Goal: Contribute content

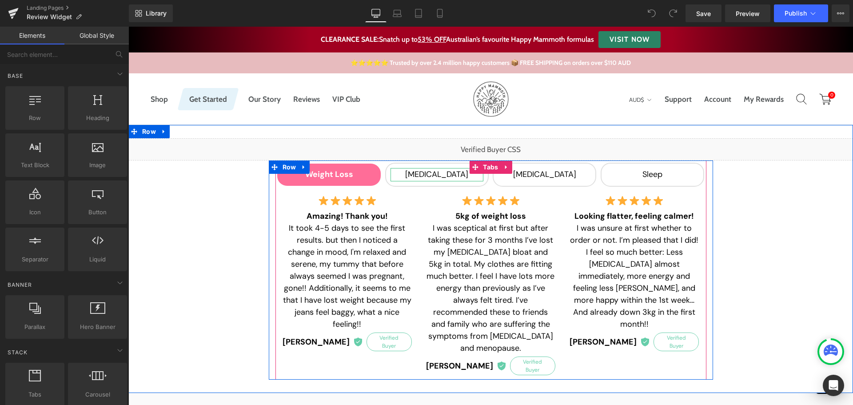
click at [443, 174] on div "[MEDICAL_DATA]" at bounding box center [437, 174] width 93 height 13
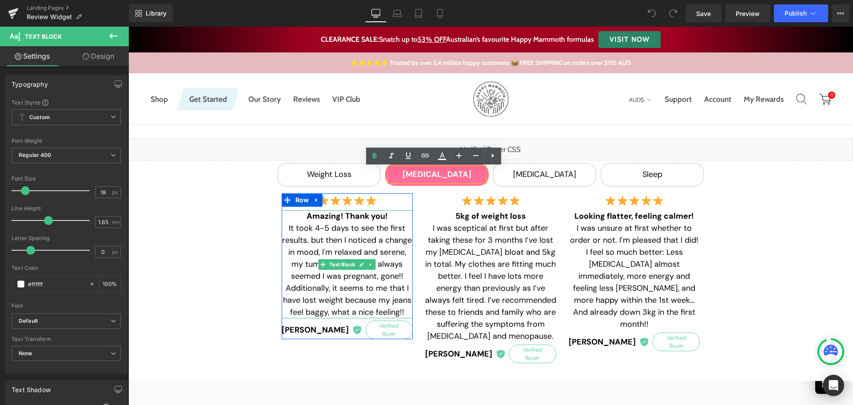
click at [319, 216] on strong "Amazing! Thank you!" at bounding box center [347, 216] width 81 height 11
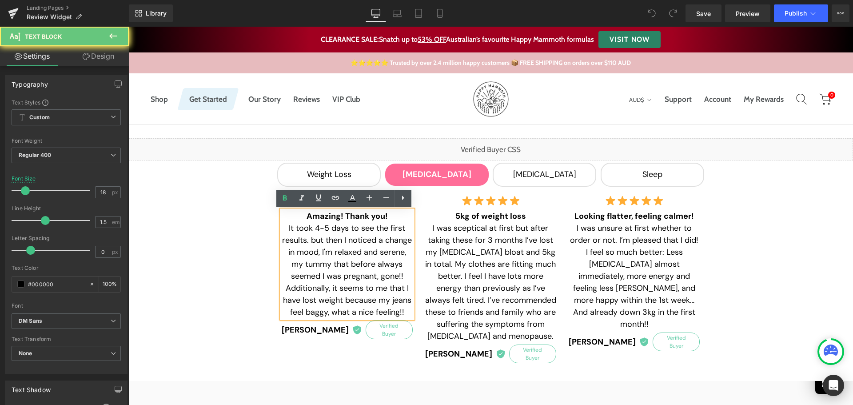
click at [319, 216] on strong "Amazing! Thank you!" at bounding box center [347, 216] width 81 height 11
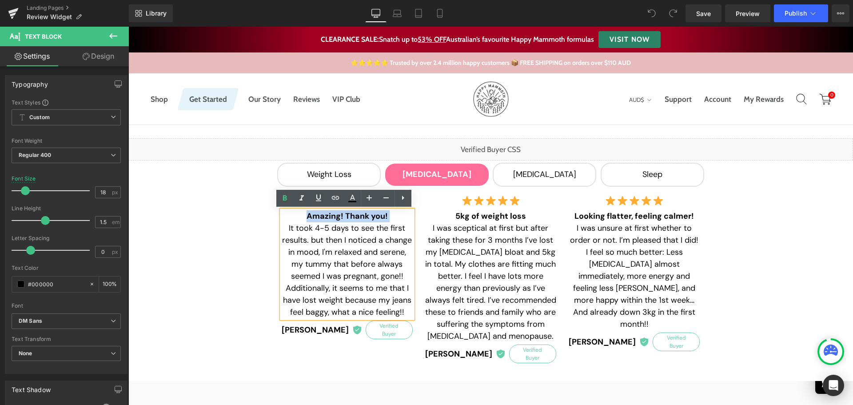
click at [319, 216] on strong "Amazing! Thank you!" at bounding box center [347, 216] width 81 height 11
paste div
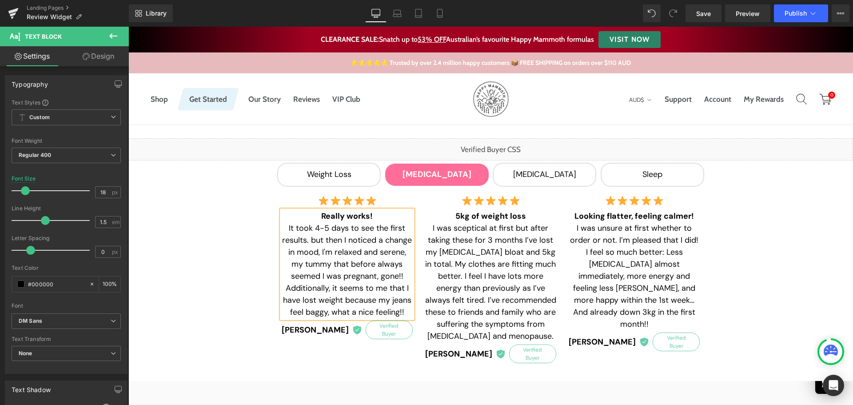
click at [341, 244] on span "It took 4-5 days to see the first results. but then I noticed a change in mood,…" at bounding box center [347, 270] width 130 height 95
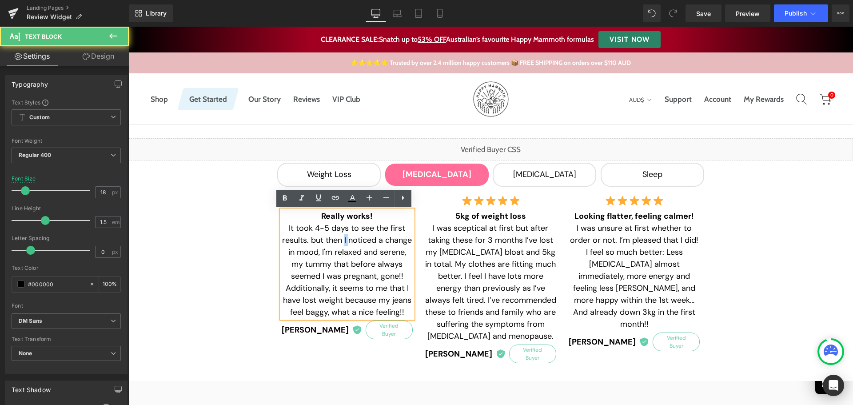
click at [341, 244] on span "It took 4-5 days to see the first results. but then I noticed a change in mood,…" at bounding box center [347, 270] width 130 height 95
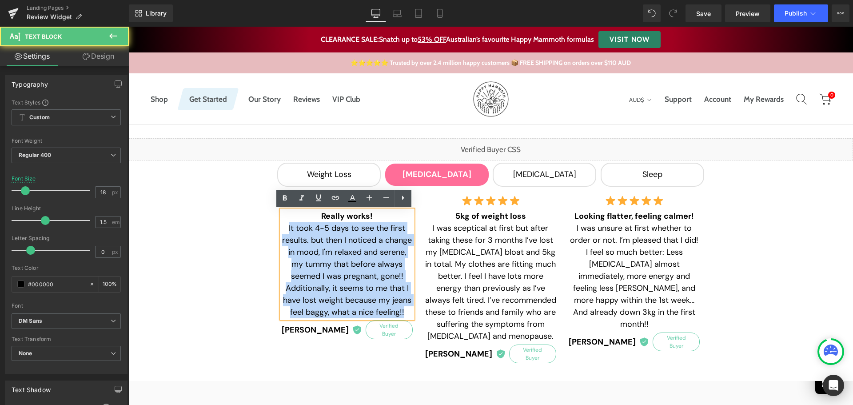
click at [341, 244] on span "It took 4-5 days to see the first results. but then I noticed a change in mood,…" at bounding box center [347, 270] width 130 height 95
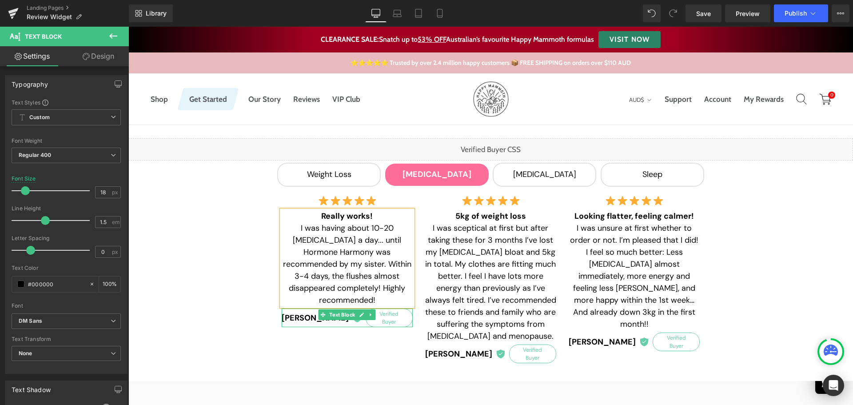
click at [311, 312] on strong "[PERSON_NAME]" at bounding box center [315, 318] width 67 height 12
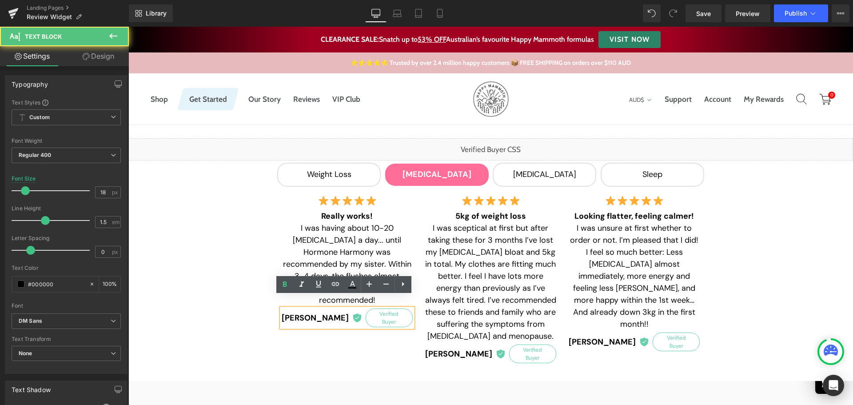
click at [309, 312] on strong "[PERSON_NAME]" at bounding box center [315, 318] width 67 height 12
click at [294, 312] on strong "[PERSON_NAME]" at bounding box center [315, 318] width 67 height 12
paste div
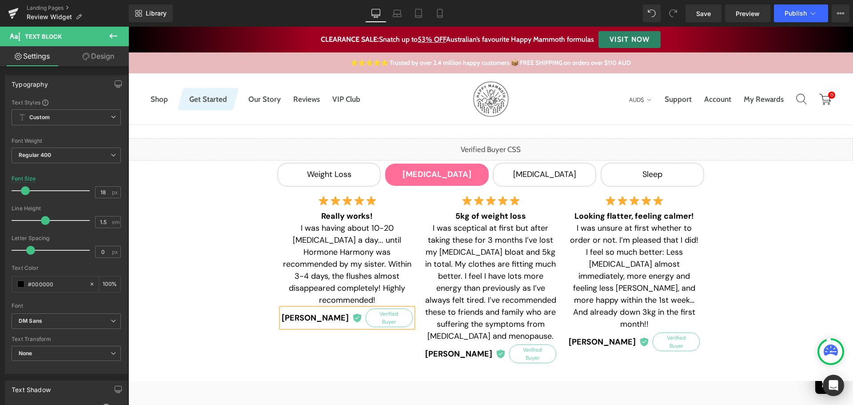
click at [371, 328] on div "Image Really works! I was having about 10-20 hot flashes a day... until Hormone…" at bounding box center [491, 278] width 431 height 179
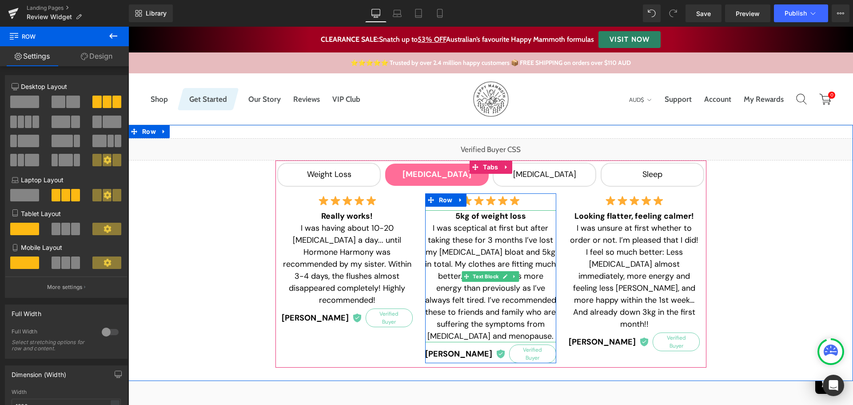
click at [472, 217] on b "5kg of weight loss" at bounding box center [491, 216] width 71 height 11
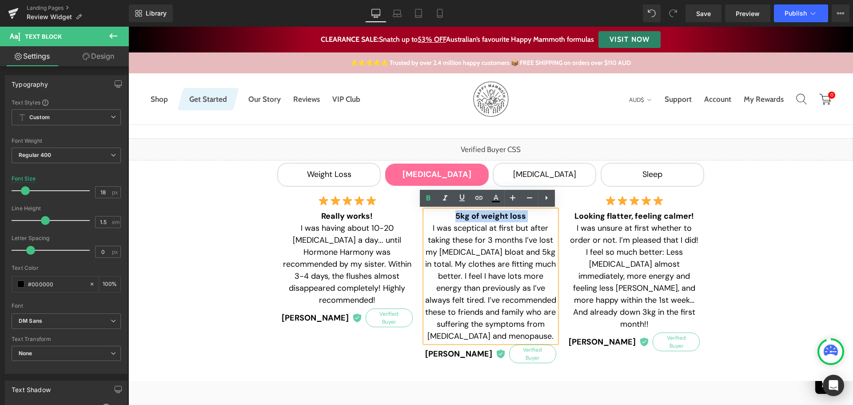
paste div
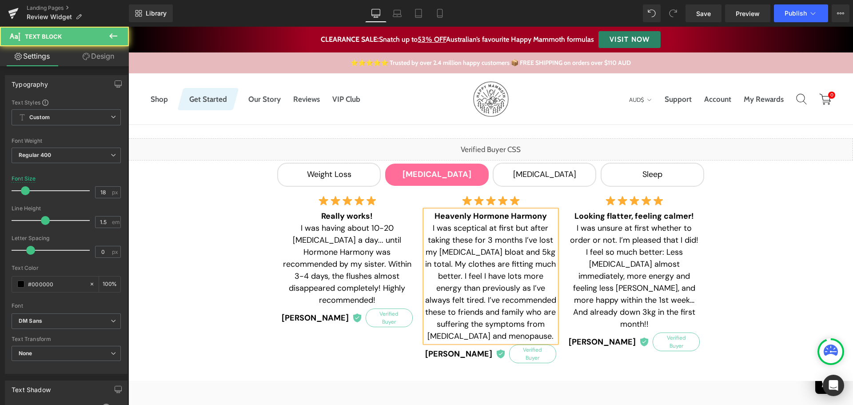
click at [431, 226] on span "I was sceptical at first but after taking these for 3 months I’ve lost my [MEDI…" at bounding box center [490, 282] width 131 height 119
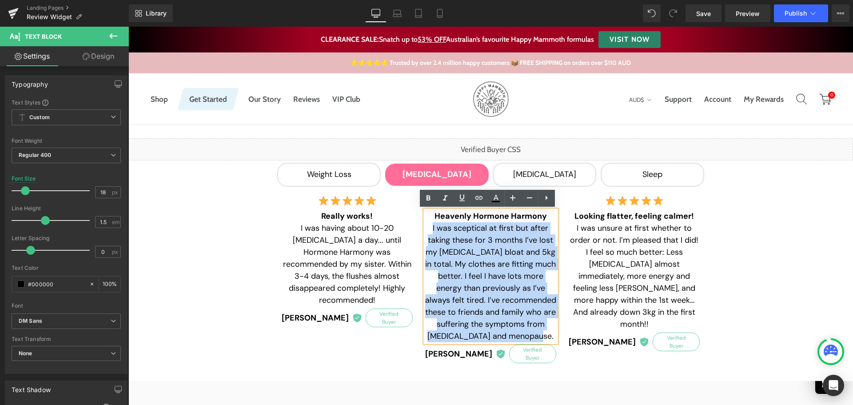
click at [547, 337] on span "I was sceptical at first but after taking these for 3 months I’ve lost my [MEDI…" at bounding box center [490, 282] width 131 height 119
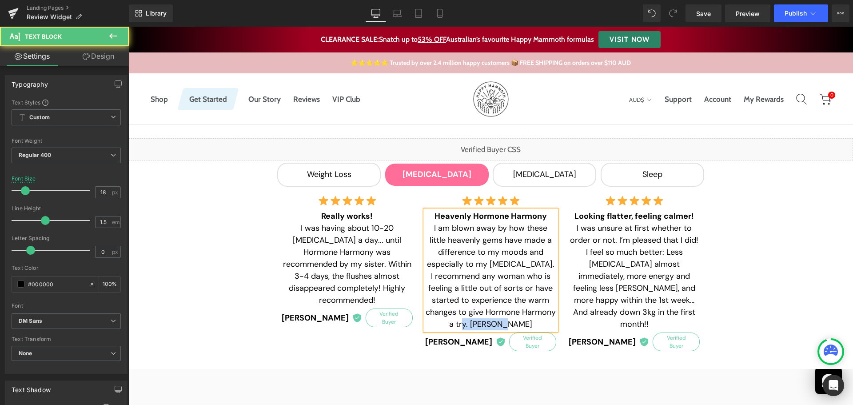
click at [479, 323] on span "I am blown away by how these little heavenly gems have made a difference to my …" at bounding box center [491, 276] width 130 height 107
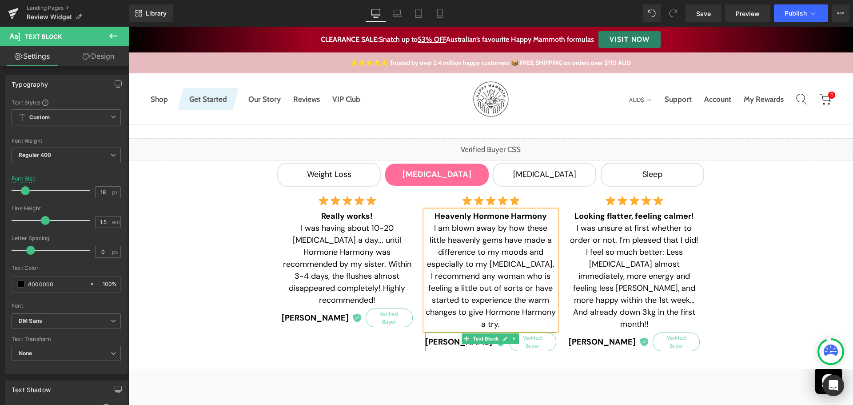
click at [450, 338] on strong "[PERSON_NAME]" at bounding box center [458, 342] width 67 height 12
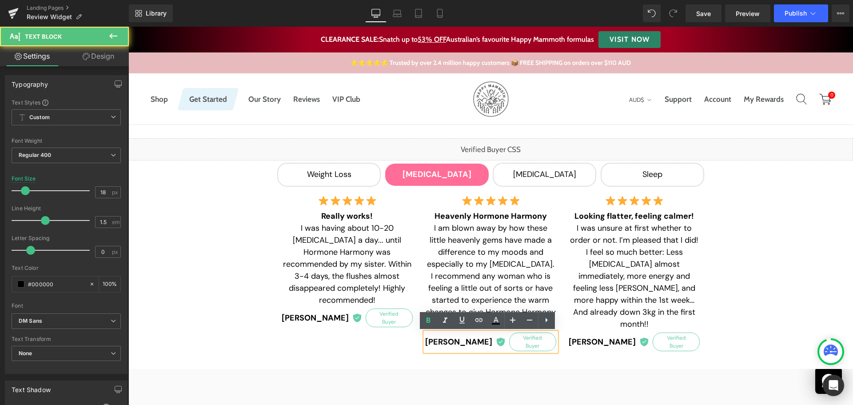
click at [447, 338] on strong "[PERSON_NAME]" at bounding box center [458, 342] width 67 height 12
click at [433, 340] on strong "[PERSON_NAME]" at bounding box center [458, 342] width 67 height 12
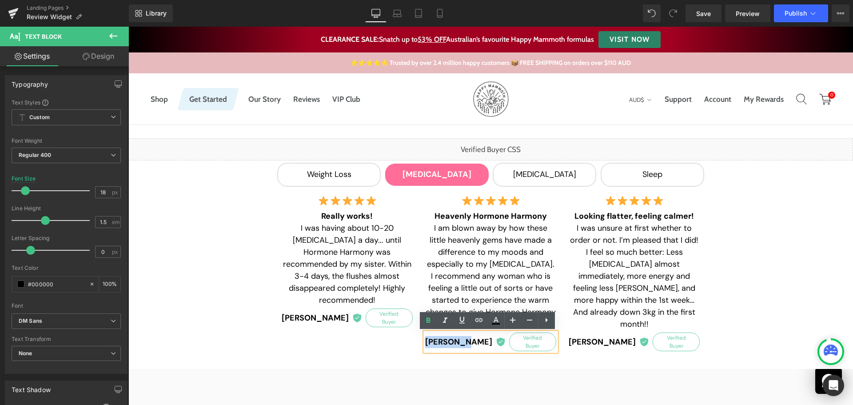
click at [472, 340] on strong "[PERSON_NAME]" at bounding box center [458, 342] width 67 height 12
paste div
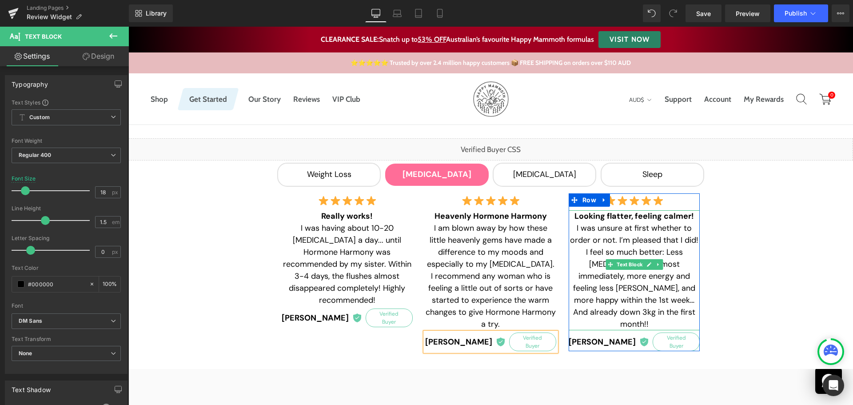
click at [598, 245] on p "I was unsure at first whether to order or not. I’m pleased that I did! I feel s…" at bounding box center [634, 276] width 131 height 108
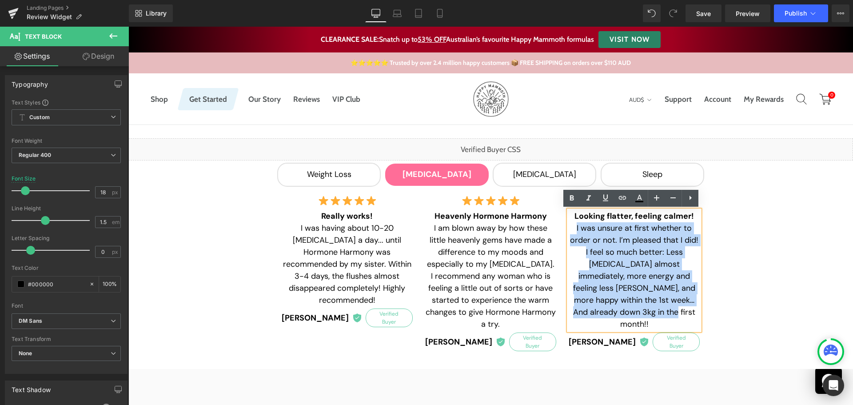
paste div
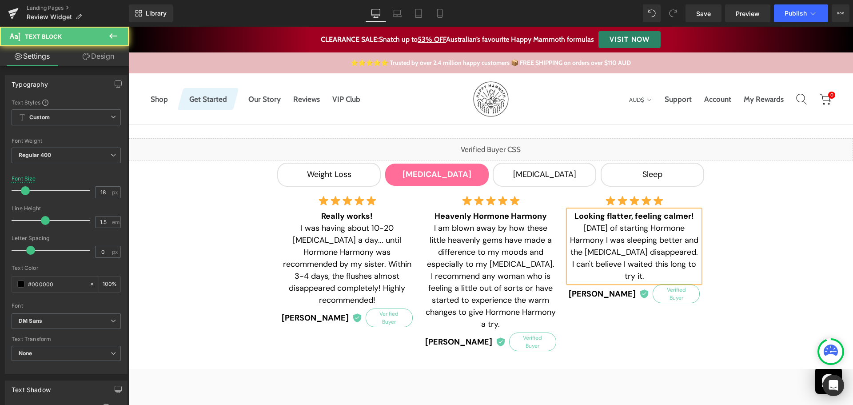
click at [692, 216] on p "Looking flatter, feeling calmer!" at bounding box center [634, 216] width 131 height 12
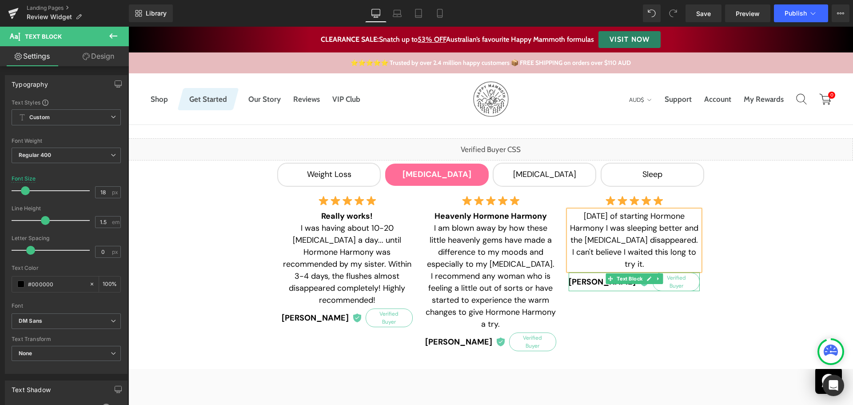
drag, startPoint x: 589, startPoint y: 268, endPoint x: 584, endPoint y: 267, distance: 5.8
click at [589, 276] on strong "[PERSON_NAME]" at bounding box center [602, 282] width 67 height 12
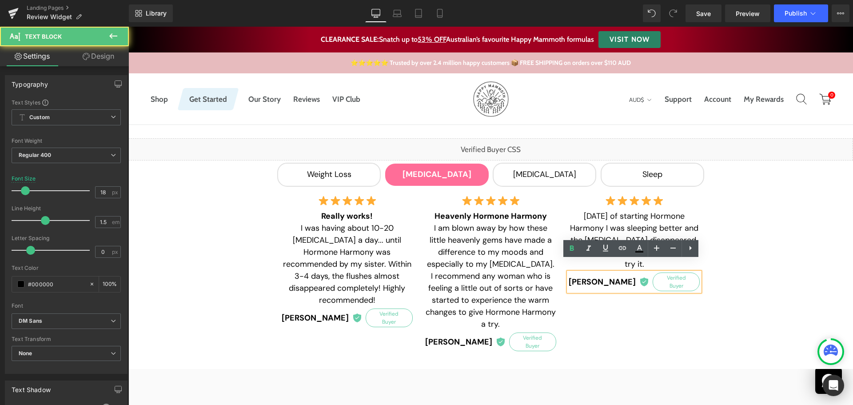
click at [584, 276] on strong "[PERSON_NAME]" at bounding box center [602, 282] width 67 height 12
click at [581, 276] on strong "[PERSON_NAME]" at bounding box center [602, 282] width 67 height 12
click at [613, 276] on strong "[PERSON_NAME]" at bounding box center [602, 282] width 67 height 12
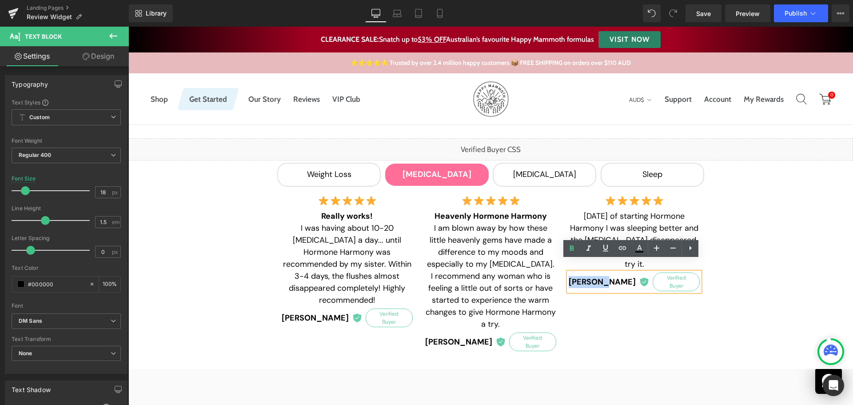
paste div
click at [804, 285] on div "Liquid Weight Loss Text Block Hot Flushes Text Block Bloating Text Block Sleep …" at bounding box center [490, 246] width 725 height 217
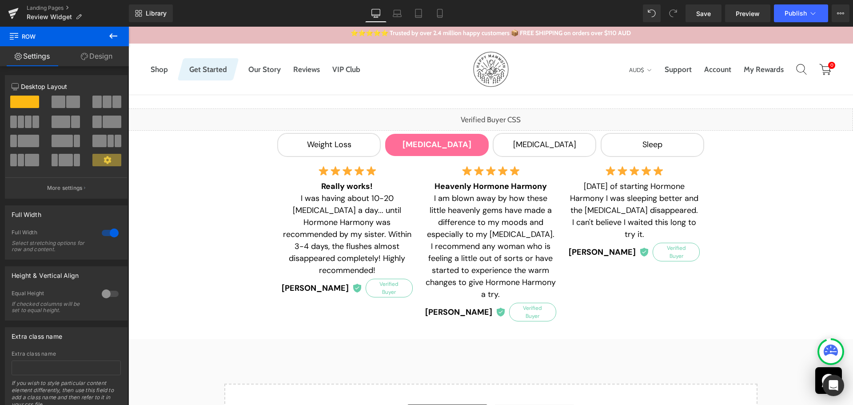
scroll to position [44, 0]
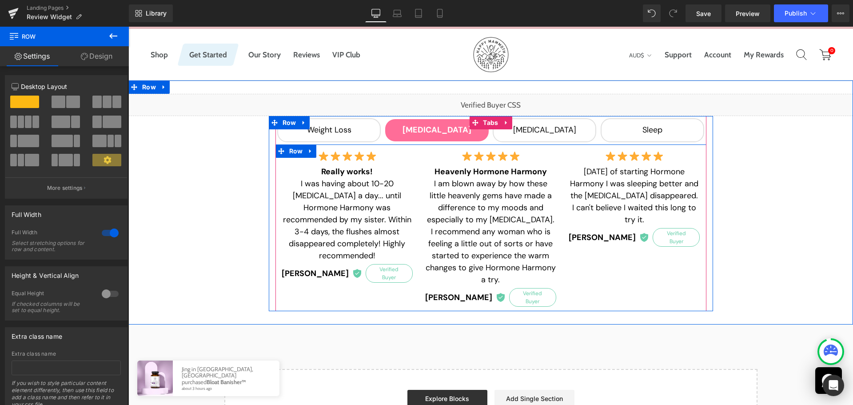
click at [309, 152] on icon at bounding box center [311, 151] width 6 height 7
click at [321, 152] on icon at bounding box center [322, 151] width 6 height 6
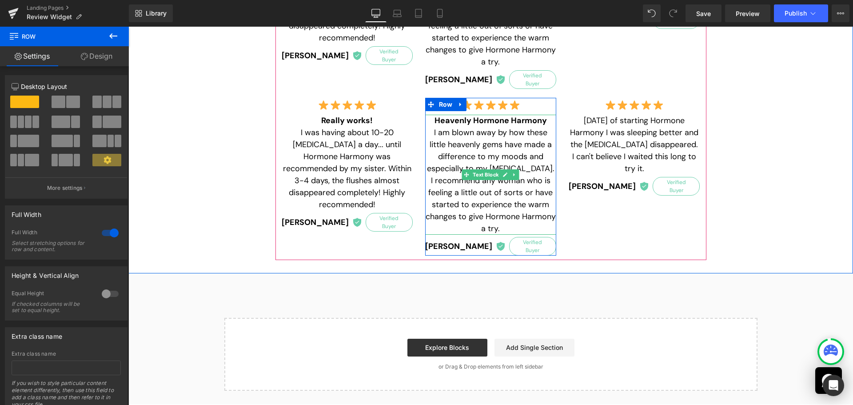
scroll to position [242, 0]
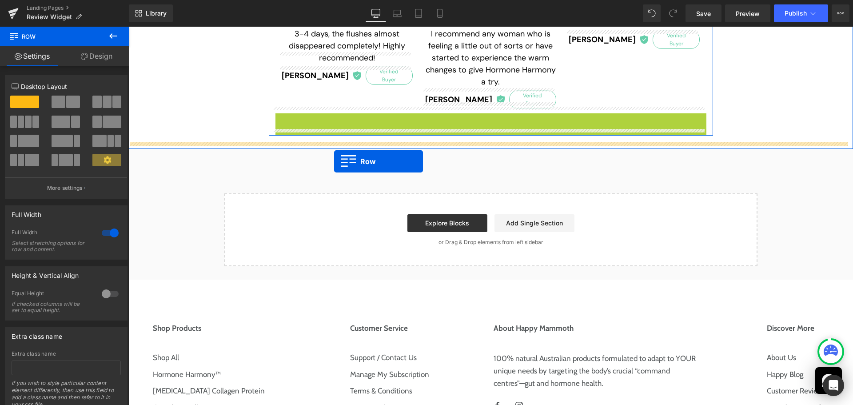
drag, startPoint x: 290, startPoint y: 112, endPoint x: 335, endPoint y: 161, distance: 66.7
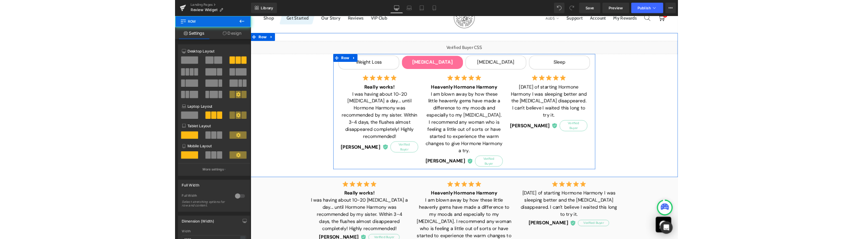
scroll to position [64, 0]
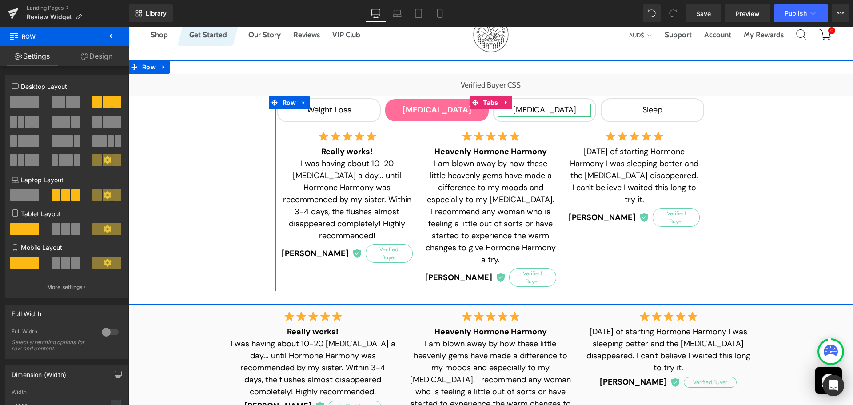
click at [541, 107] on div "[MEDICAL_DATA]" at bounding box center [544, 110] width 93 height 13
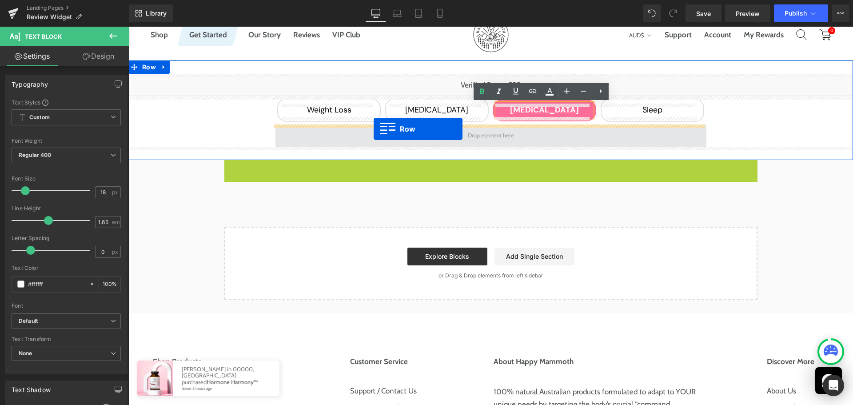
drag, startPoint x: 239, startPoint y: 167, endPoint x: 374, endPoint y: 129, distance: 139.9
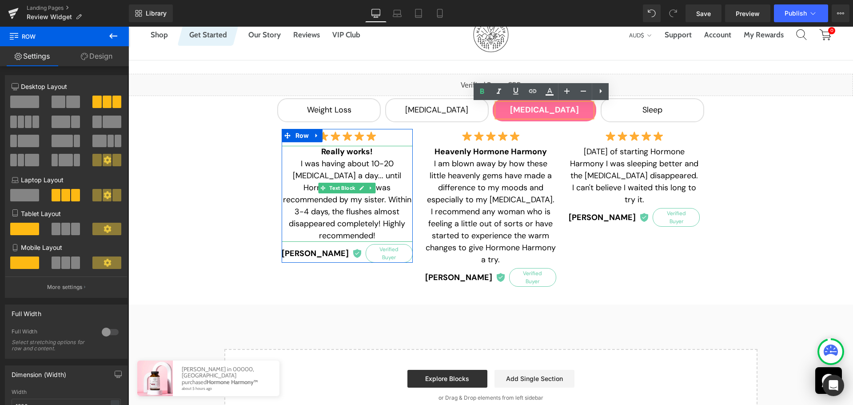
click at [327, 151] on b "Really works!" at bounding box center [347, 151] width 52 height 11
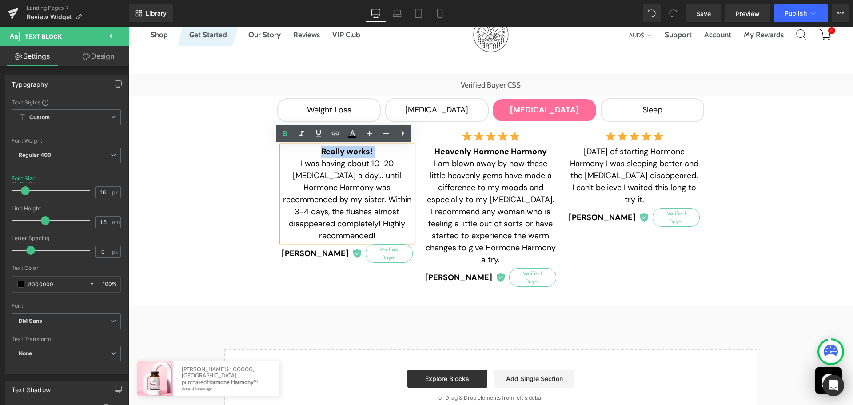
paste div
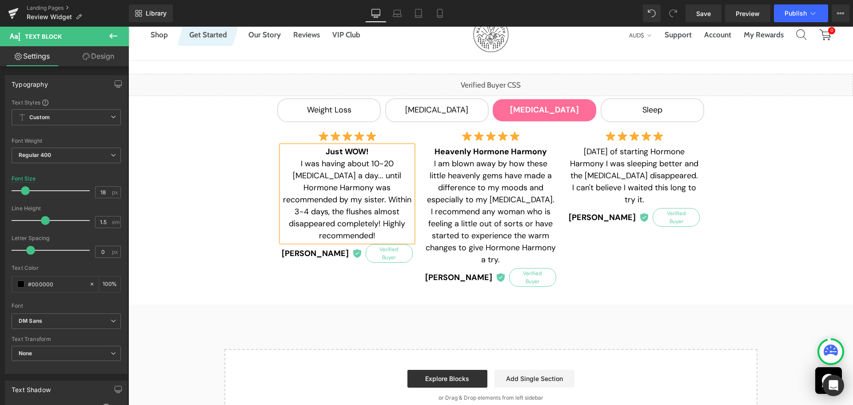
click at [290, 167] on p "Just WOW! I was having about 10-20 hot flashes a day... until Hormone Harmony w…" at bounding box center [347, 194] width 131 height 96
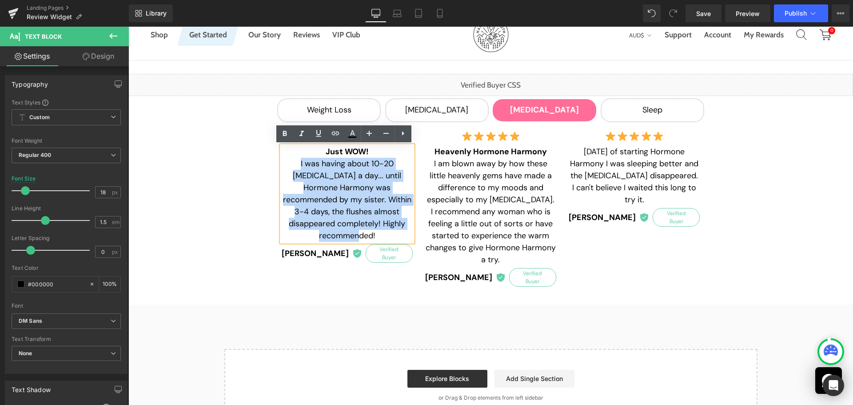
click at [405, 222] on p "Just WOW! I was having about 10-20 hot flashes a day... until Hormone Harmony w…" at bounding box center [347, 194] width 131 height 96
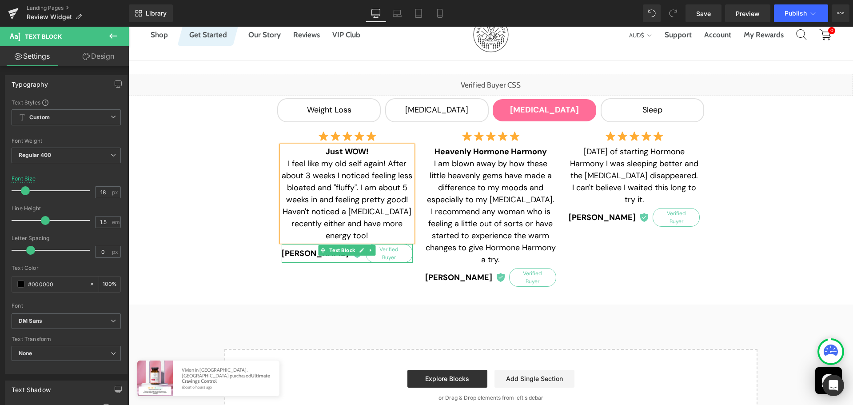
drag, startPoint x: 298, startPoint y: 240, endPoint x: 292, endPoint y: 237, distance: 6.4
click at [298, 248] on strong "[PERSON_NAME]" at bounding box center [315, 254] width 67 height 12
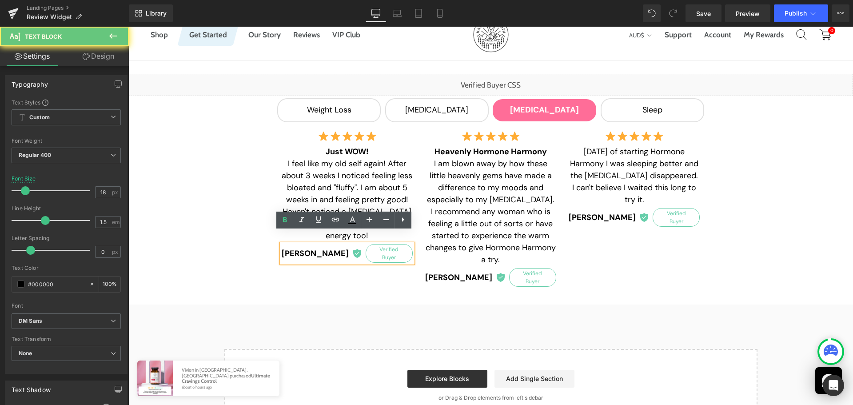
click at [292, 244] on p "[PERSON_NAME] Verified Buyer" at bounding box center [347, 253] width 131 height 19
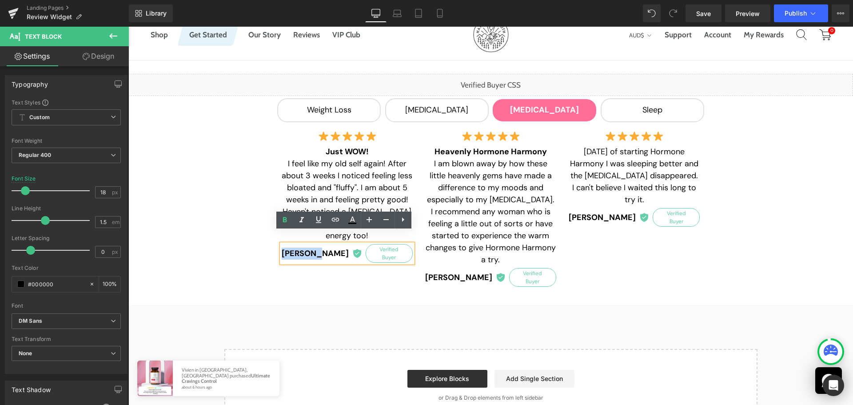
click at [322, 248] on strong "[PERSON_NAME]" at bounding box center [315, 254] width 67 height 12
paste div
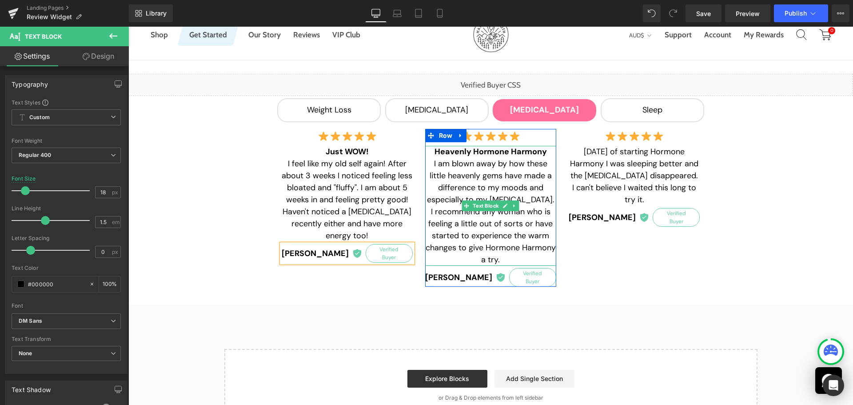
click at [469, 151] on b "Heavenly Hormone Harmony" at bounding box center [491, 151] width 112 height 11
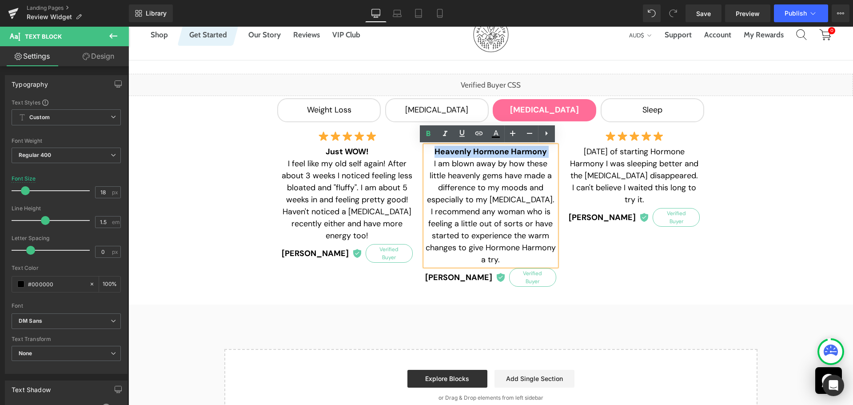
paste div
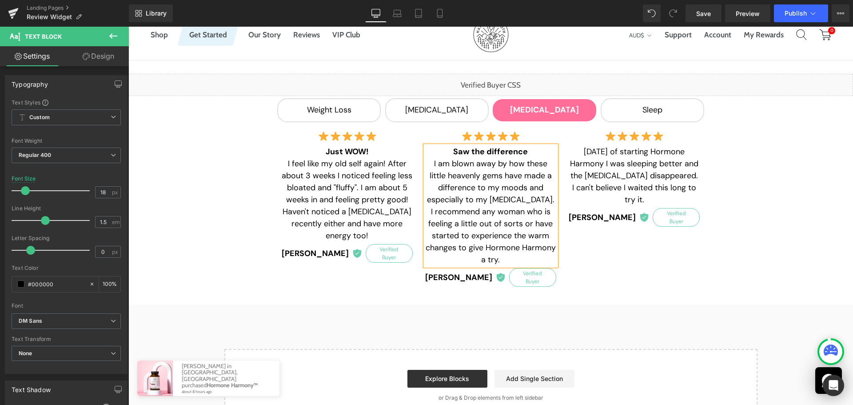
drag, startPoint x: 503, startPoint y: 172, endPoint x: 497, endPoint y: 176, distance: 7.4
click at [503, 172] on span "I am blown away by how these little heavenly gems have made a difference to my …" at bounding box center [491, 211] width 130 height 107
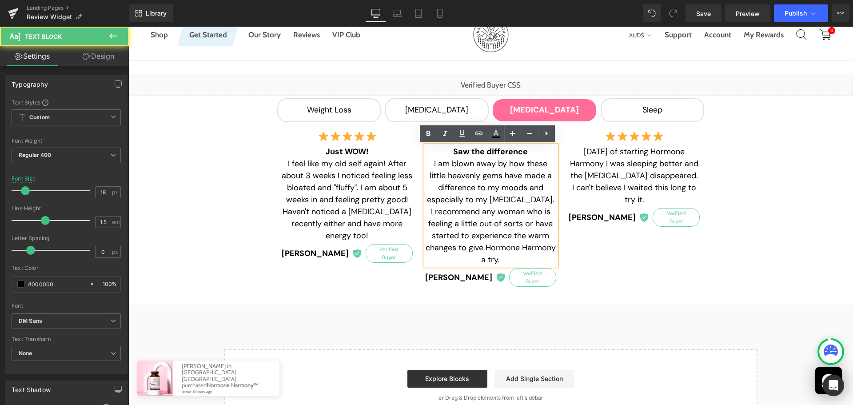
click at [425, 162] on div "Saw the difference I am blown away by how these little heavenly gems have made…" at bounding box center [490, 206] width 131 height 120
click at [426, 163] on span "I am blown away by how these little heavenly gems have made a difference to my …" at bounding box center [491, 211] width 130 height 107
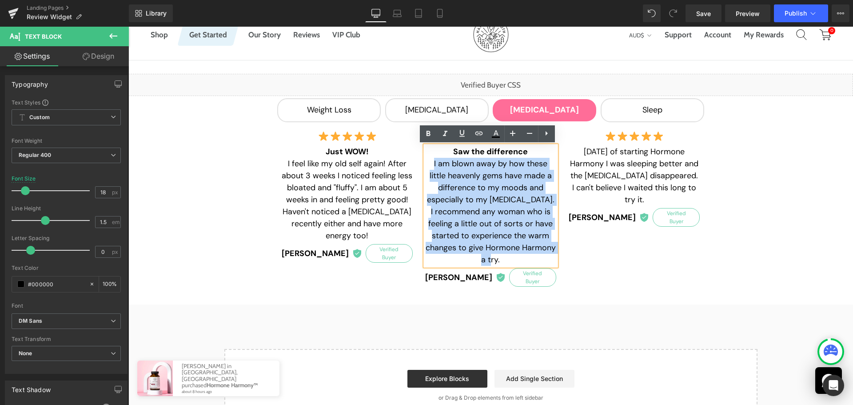
click at [511, 263] on p "I am blown away by how these little heavenly gems have made a difference to my …" at bounding box center [490, 212] width 131 height 108
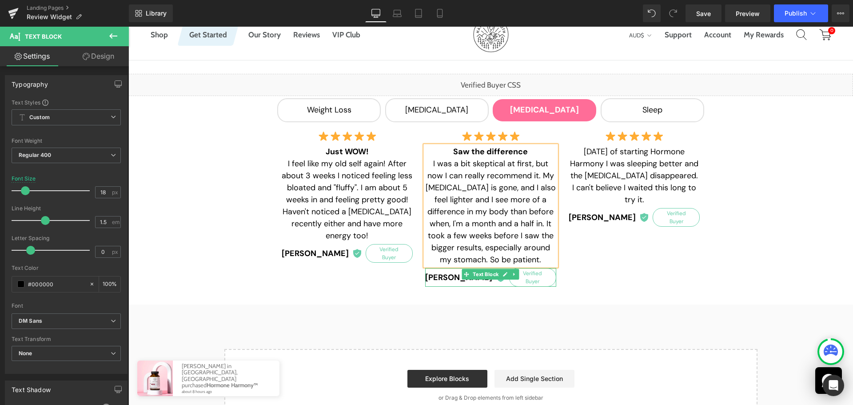
click at [436, 273] on strong "[PERSON_NAME]" at bounding box center [458, 278] width 67 height 12
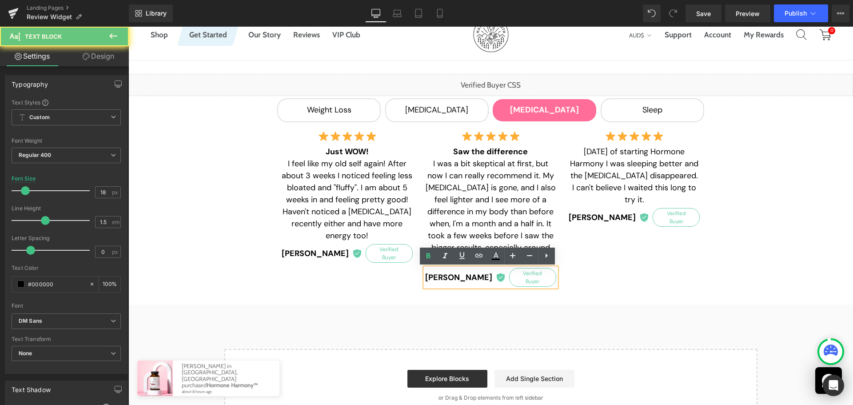
click at [433, 275] on strong "[PERSON_NAME]" at bounding box center [458, 278] width 67 height 12
click at [473, 273] on strong "[PERSON_NAME]" at bounding box center [458, 278] width 67 height 12
paste div
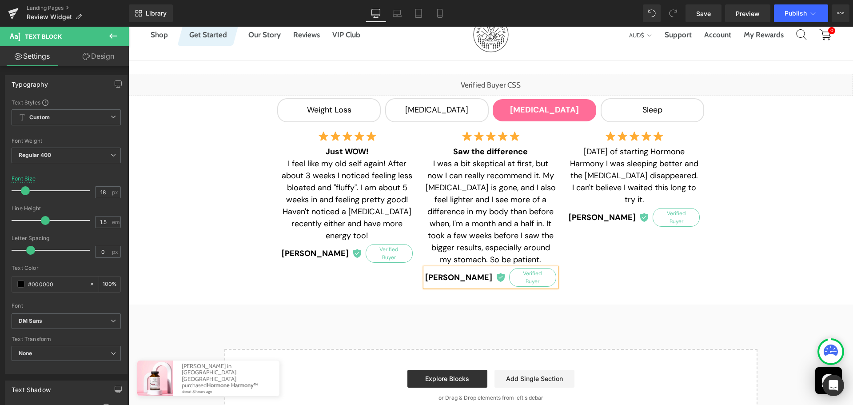
click at [644, 256] on div "Image Just WOW! I feel like my old self again! After about 3 weeks I noticed fe…" at bounding box center [491, 207] width 431 height 167
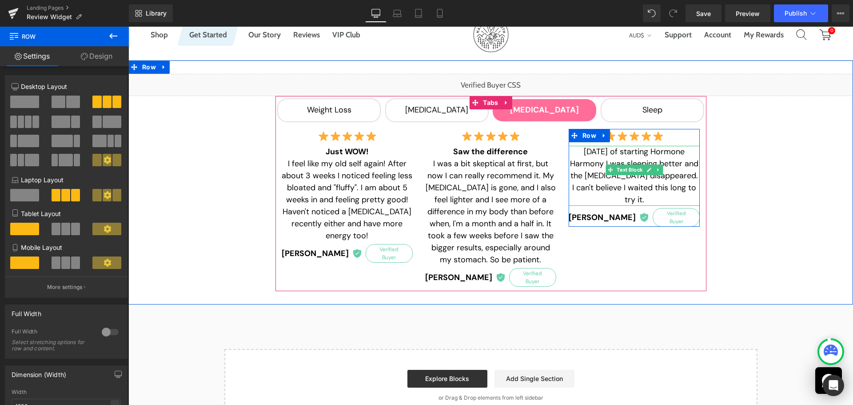
click at [575, 156] on span "[DATE] of starting Hormone Harmony I was sleeping better and the [MEDICAL_DATA]…" at bounding box center [634, 175] width 128 height 59
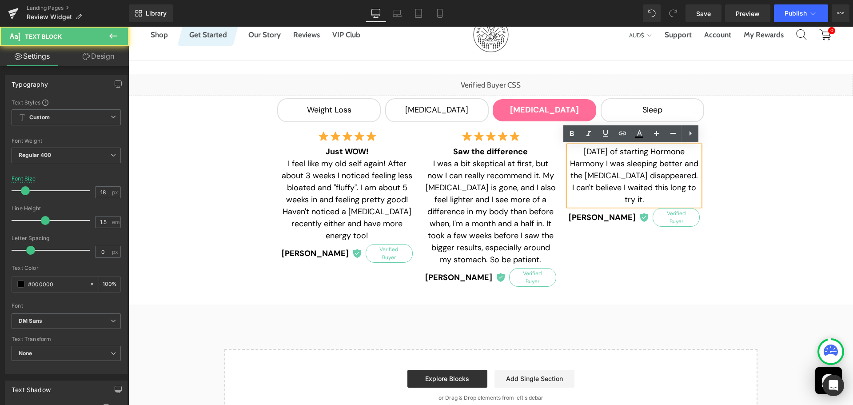
click at [570, 151] on span "[DATE] of starting Hormone Harmony I was sleeping better and the [MEDICAL_DATA]…" at bounding box center [634, 175] width 128 height 59
paste div
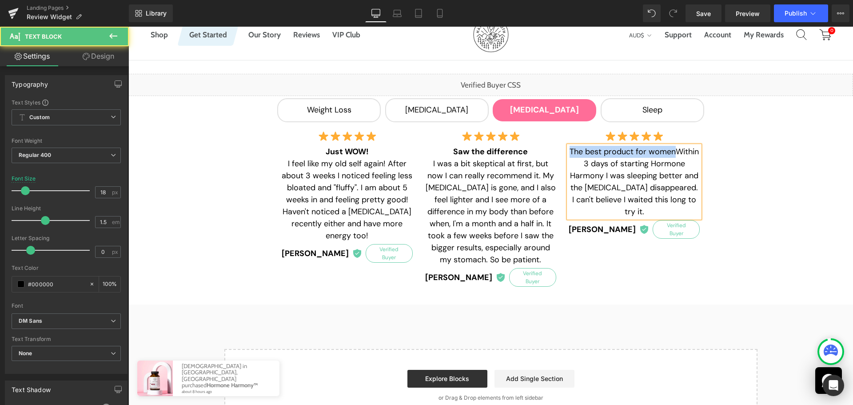
click at [671, 152] on span "The best product for womenWithin 3 days of starting Hormone Harmony I was sleep…" at bounding box center [634, 181] width 129 height 71
click at [570, 162] on span "[DATE] of starting Hormone Harmony I was sleeping better and the [MEDICAL_DATA]…" at bounding box center [634, 187] width 128 height 59
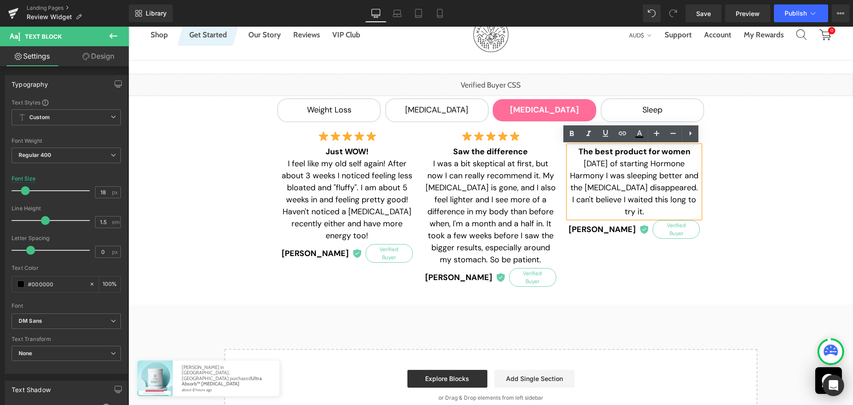
click at [693, 199] on p "The best product for women Within 3 days of starting Hormone Harmony I was slee…" at bounding box center [634, 182] width 131 height 72
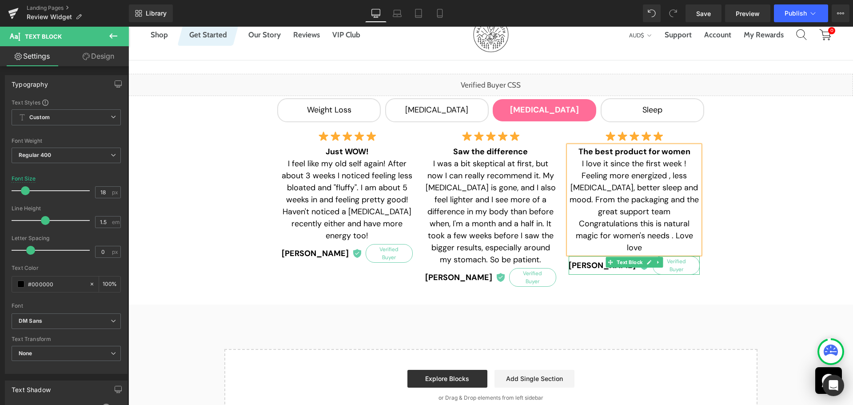
click at [583, 260] on strong "[PERSON_NAME]" at bounding box center [602, 266] width 67 height 12
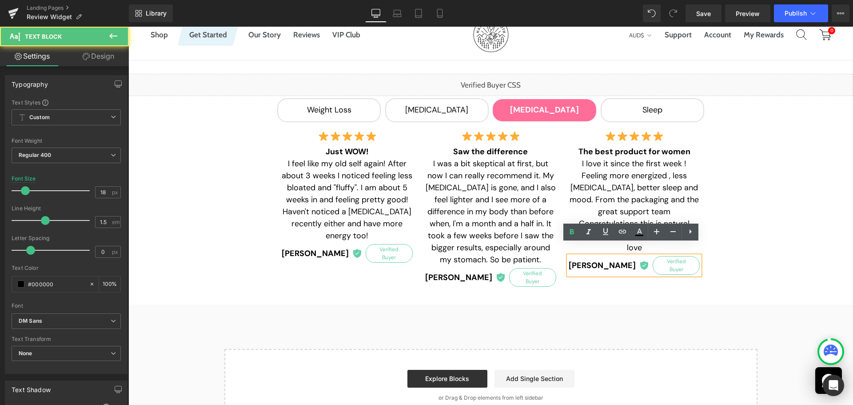
click at [578, 260] on strong "[PERSON_NAME]" at bounding box center [602, 266] width 67 height 12
click at [616, 260] on strong "[PERSON_NAME]" at bounding box center [602, 266] width 67 height 12
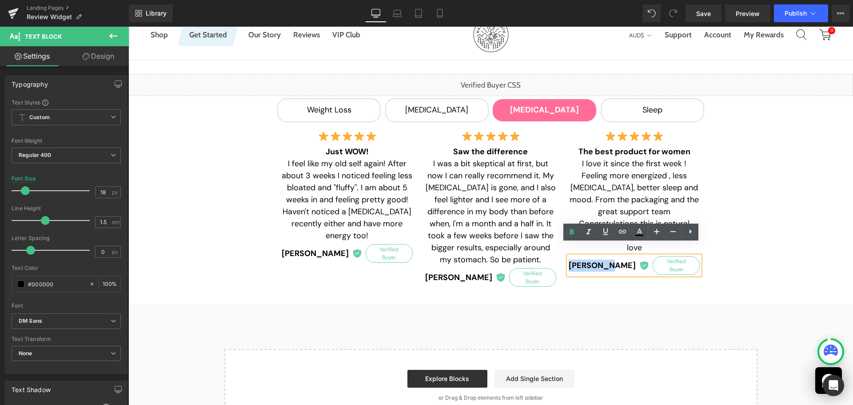
paste div
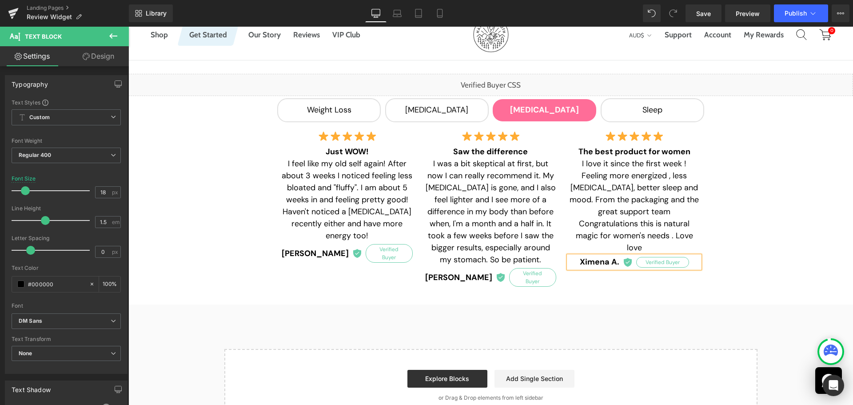
click at [634, 272] on div "Image Just WOW! I feel like my old self again! After about 3 weeks I noticed fe…" at bounding box center [491, 207] width 431 height 167
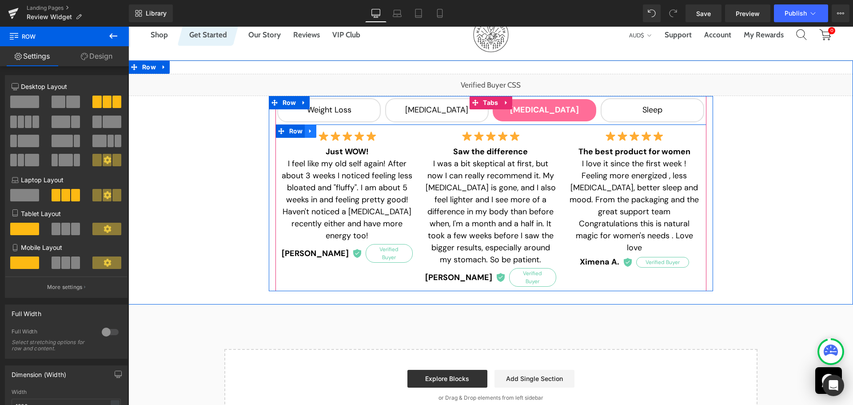
click at [308, 130] on icon at bounding box center [311, 131] width 6 height 7
click at [319, 129] on icon at bounding box center [322, 131] width 6 height 6
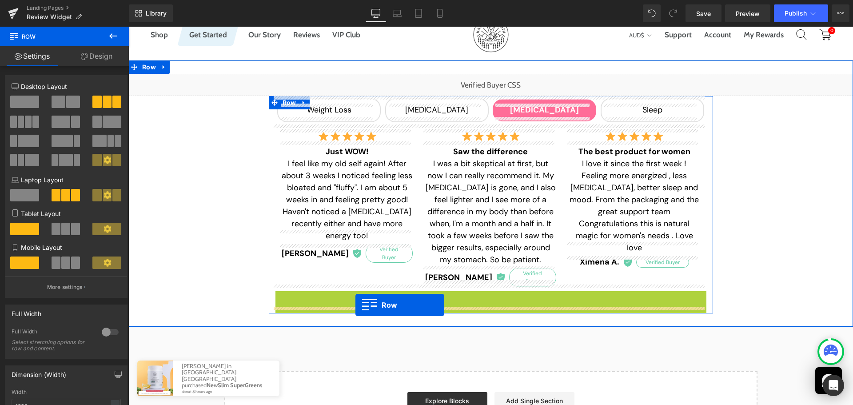
drag, startPoint x: 290, startPoint y: 291, endPoint x: 356, endPoint y: 305, distance: 66.9
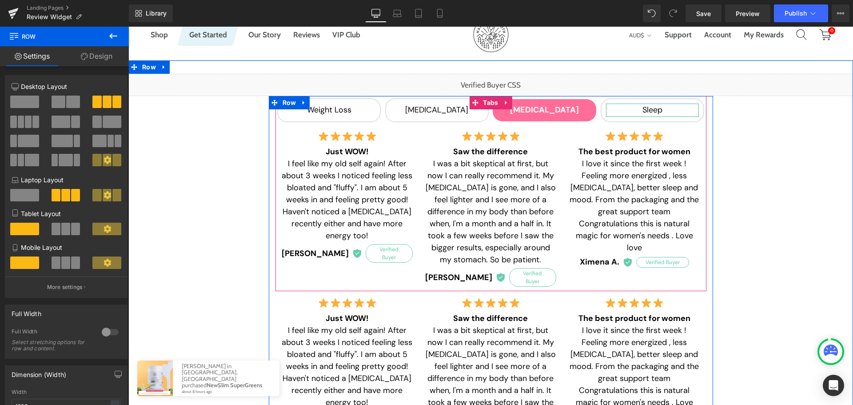
click at [635, 107] on div "Sleep" at bounding box center [652, 110] width 93 height 13
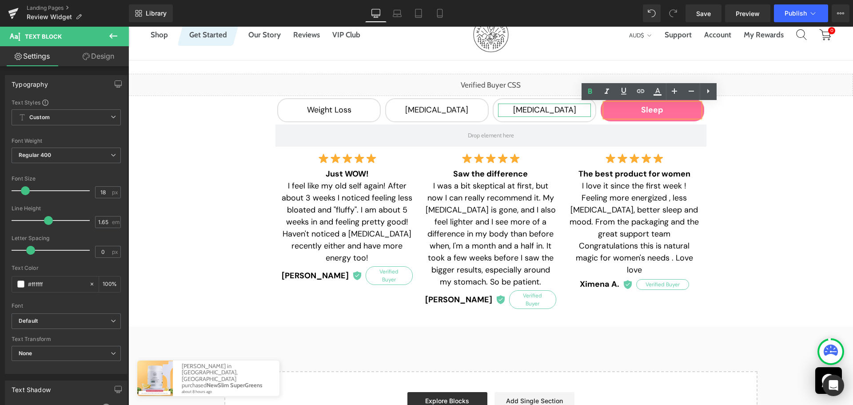
click at [522, 109] on div "[MEDICAL_DATA]" at bounding box center [544, 110] width 93 height 13
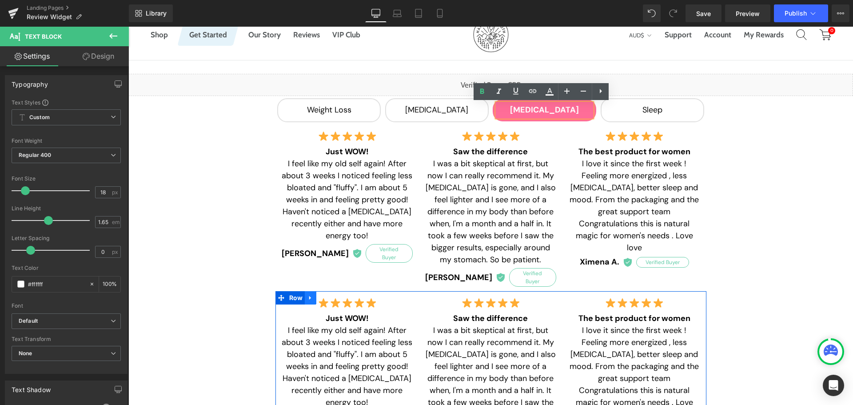
click at [307, 291] on link at bounding box center [311, 297] width 12 height 13
click at [331, 295] on icon at bounding box center [334, 298] width 6 height 6
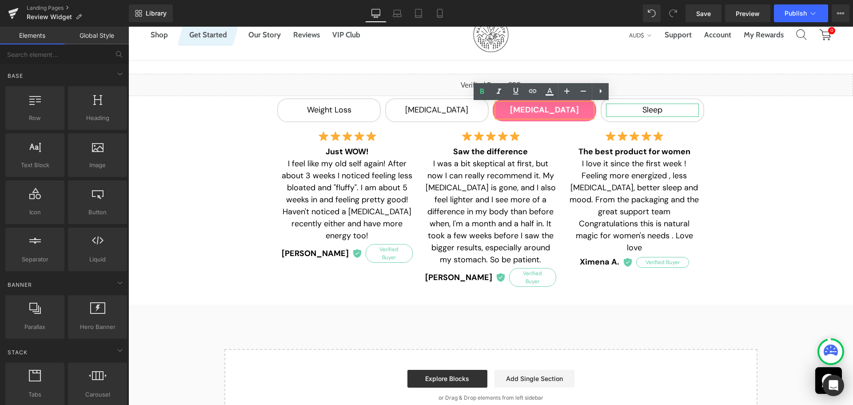
click at [639, 112] on div "Sleep" at bounding box center [652, 110] width 93 height 13
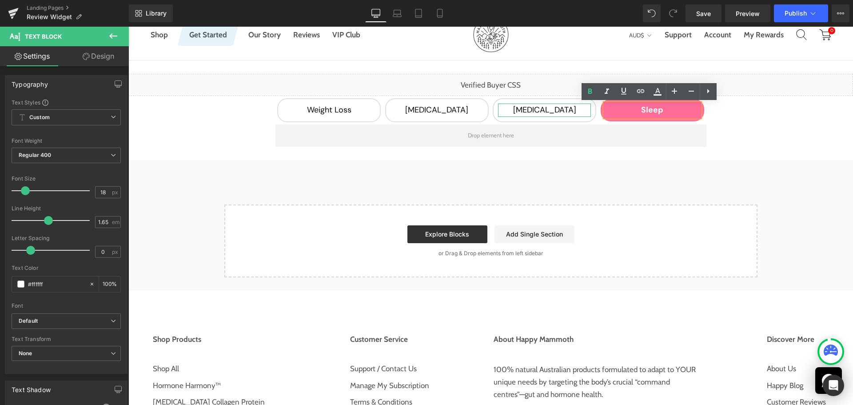
click at [523, 112] on div "[MEDICAL_DATA]" at bounding box center [544, 110] width 93 height 13
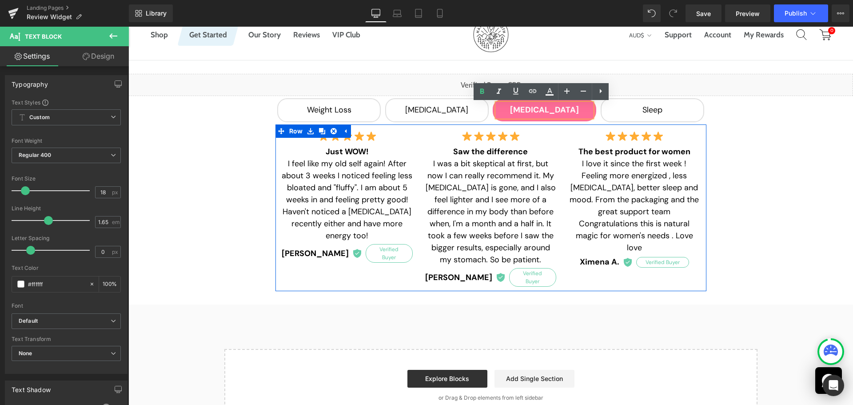
drag, startPoint x: 317, startPoint y: 129, endPoint x: 333, endPoint y: 180, distance: 53.4
click at [319, 129] on icon at bounding box center [322, 131] width 6 height 6
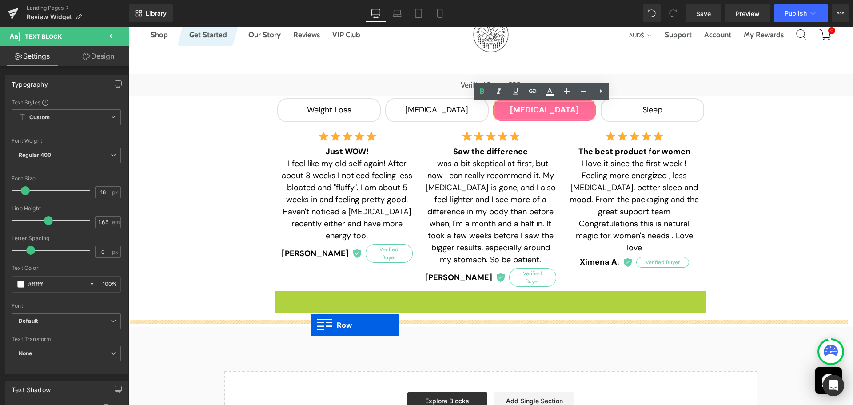
drag, startPoint x: 288, startPoint y: 288, endPoint x: 311, endPoint y: 325, distance: 42.9
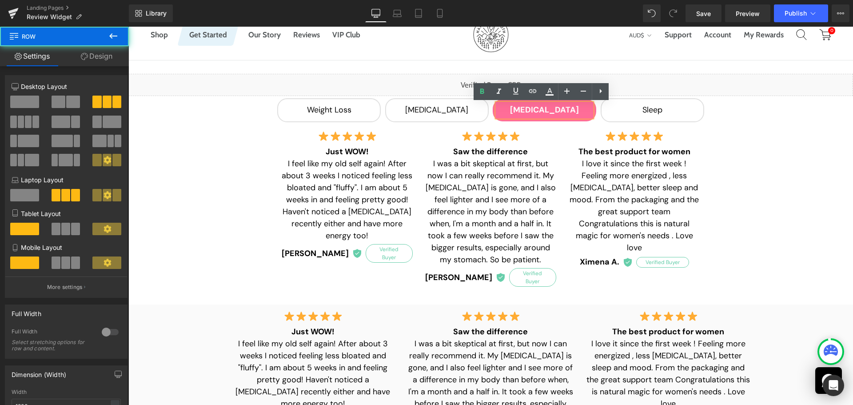
click at [646, 113] on div "Sleep" at bounding box center [652, 110] width 93 height 13
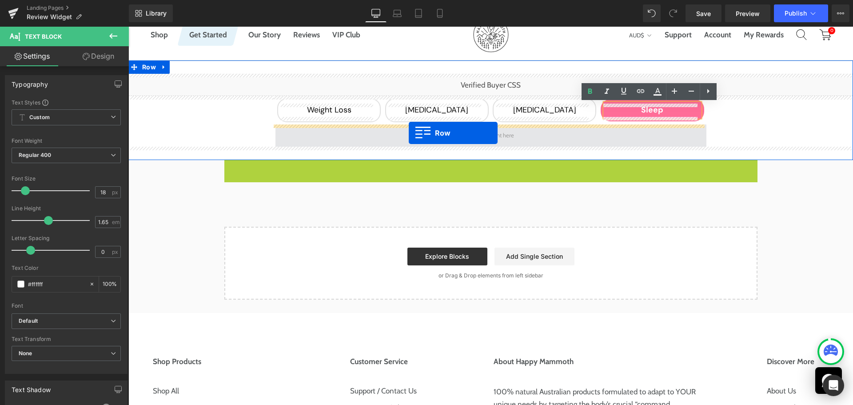
drag, startPoint x: 242, startPoint y: 164, endPoint x: 409, endPoint y: 133, distance: 169.9
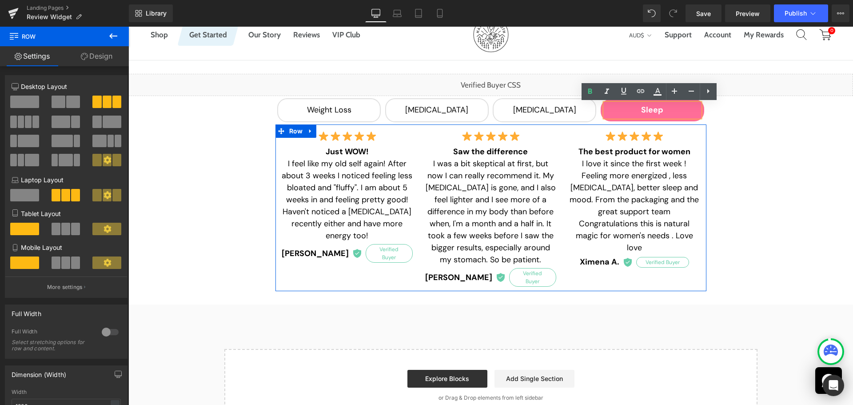
drag, startPoint x: 316, startPoint y: 150, endPoint x: 325, endPoint y: 150, distance: 8.9
click at [316, 150] on p "Just WOW! I feel like my old self again! After about 3 weeks I noticed feeling …" at bounding box center [347, 194] width 131 height 96
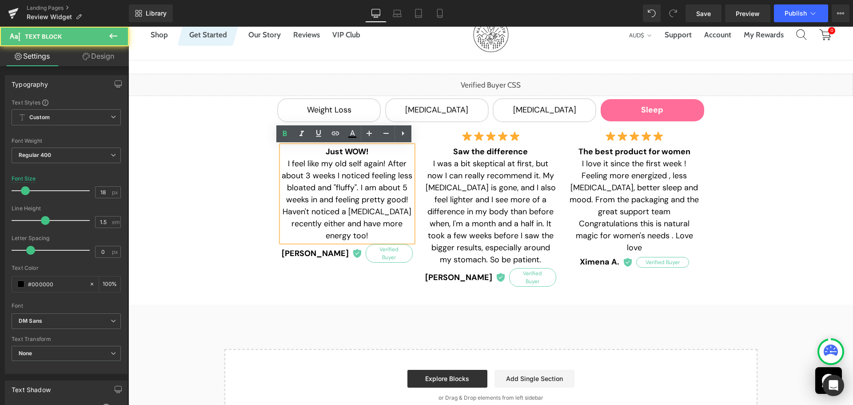
click at [326, 150] on b "Just WOW!" at bounding box center [347, 151] width 43 height 11
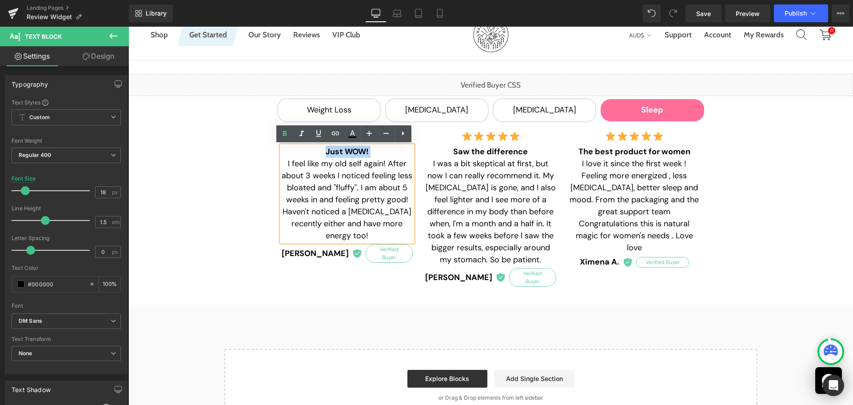
click at [368, 150] on p "Just WOW! I feel like my old self again! After about 3 weeks I noticed feeling …" at bounding box center [347, 194] width 131 height 96
paste div
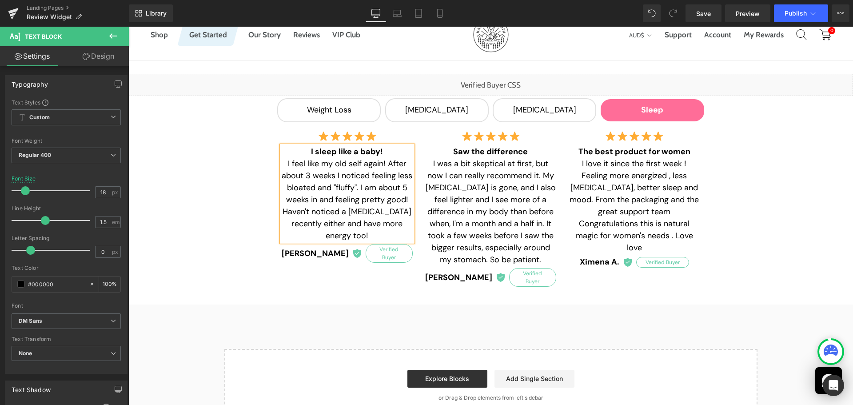
click at [284, 163] on p "I feel like my old self again! After about 3 weeks I noticed feeling less bloat…" at bounding box center [347, 200] width 131 height 84
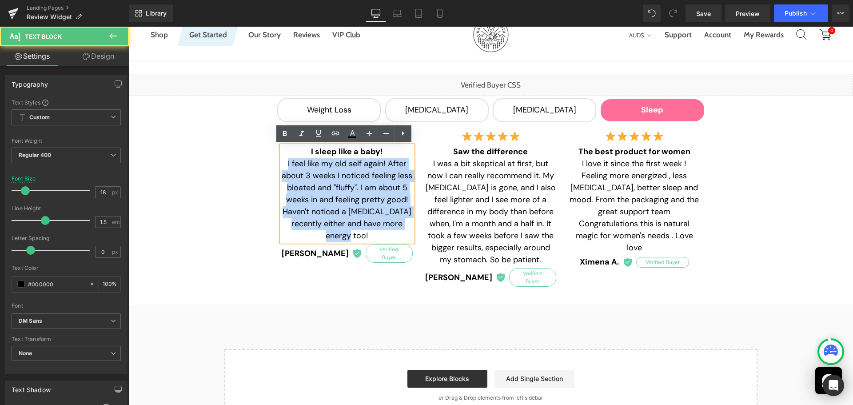
click at [404, 223] on p "I feel like my old self again! After about 3 weeks I noticed feeling less bloat…" at bounding box center [347, 200] width 131 height 84
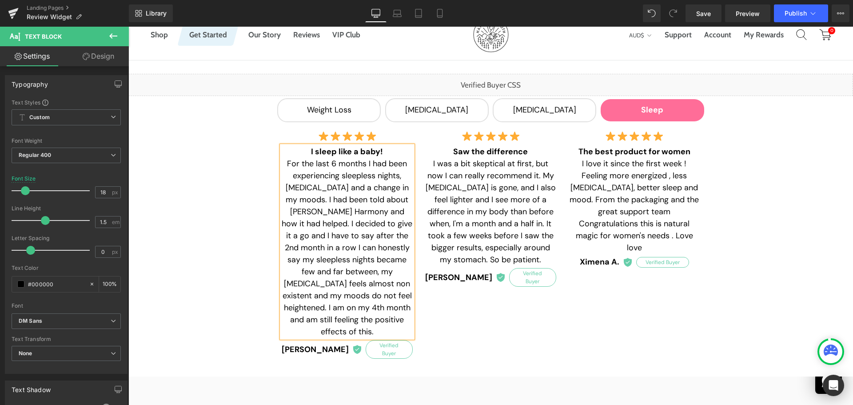
click at [302, 154] on p "I sleep like a baby!" at bounding box center [347, 152] width 131 height 12
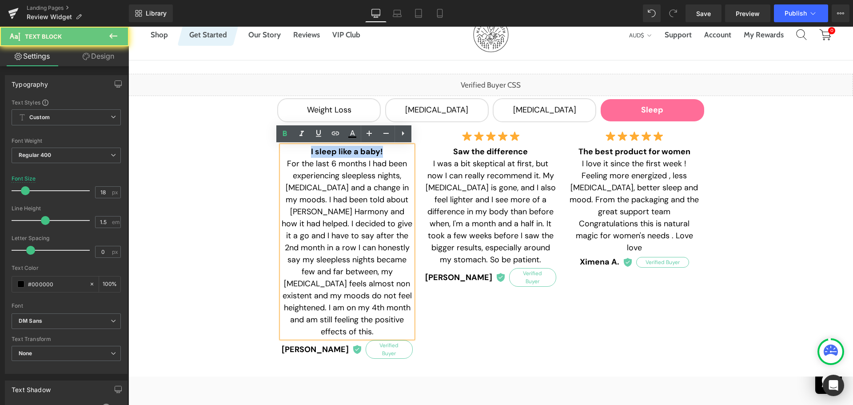
click at [385, 150] on p "I sleep like a baby!" at bounding box center [347, 152] width 131 height 12
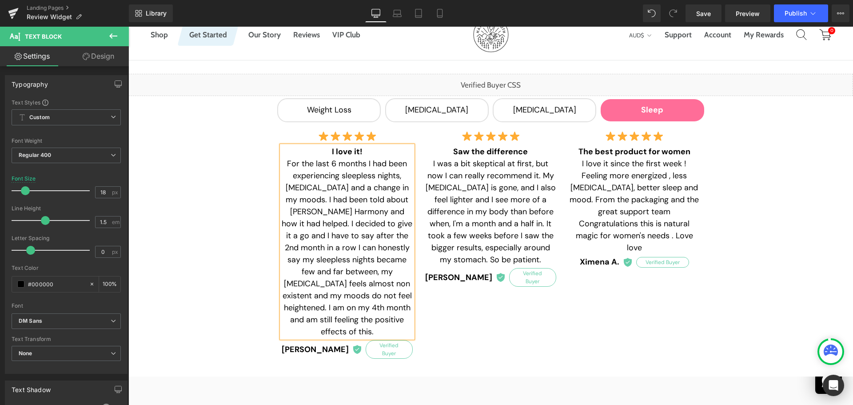
click at [359, 224] on p "For the last 6 months I had been experiencing sleepless nights, bloating and a …" at bounding box center [347, 248] width 131 height 180
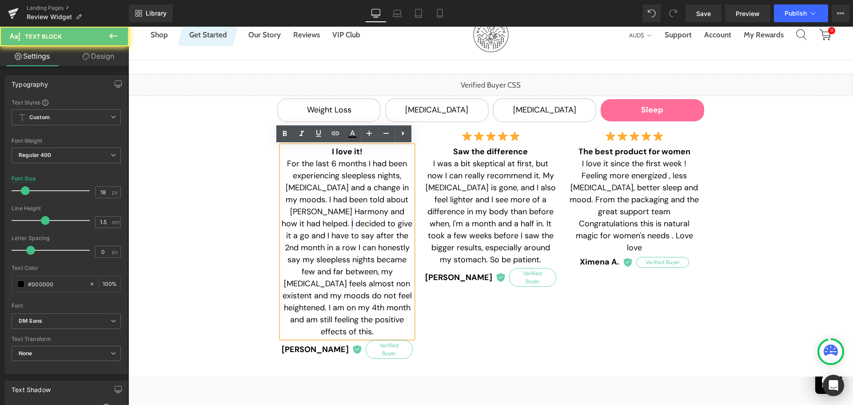
click at [359, 224] on p "For the last 6 months I had been experiencing sleepless nights, bloating and a …" at bounding box center [347, 248] width 131 height 180
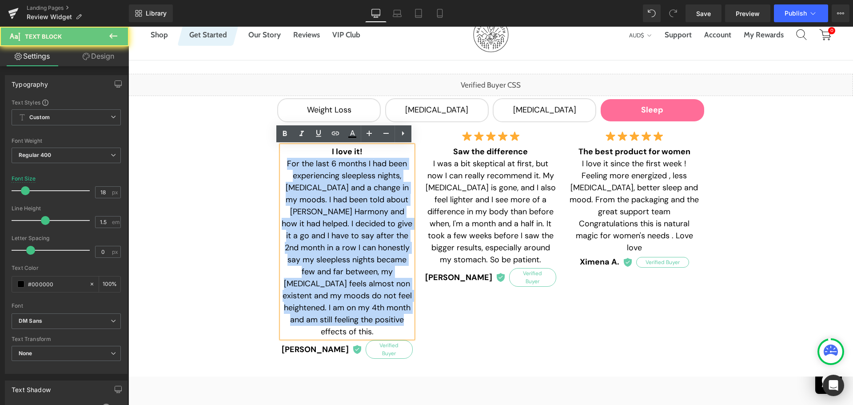
click at [359, 224] on p "For the last 6 months I had been experiencing sleepless nights, bloating and a …" at bounding box center [347, 248] width 131 height 180
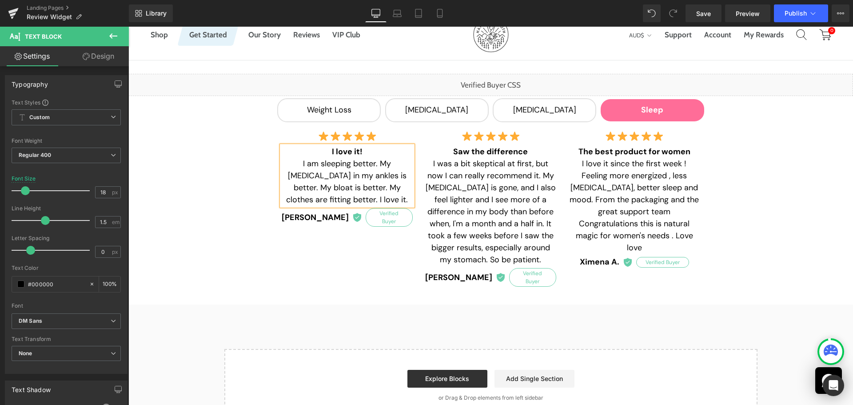
click at [306, 213] on strong "[PERSON_NAME]" at bounding box center [315, 218] width 67 height 12
click at [305, 214] on strong "[PERSON_NAME]" at bounding box center [315, 218] width 67 height 12
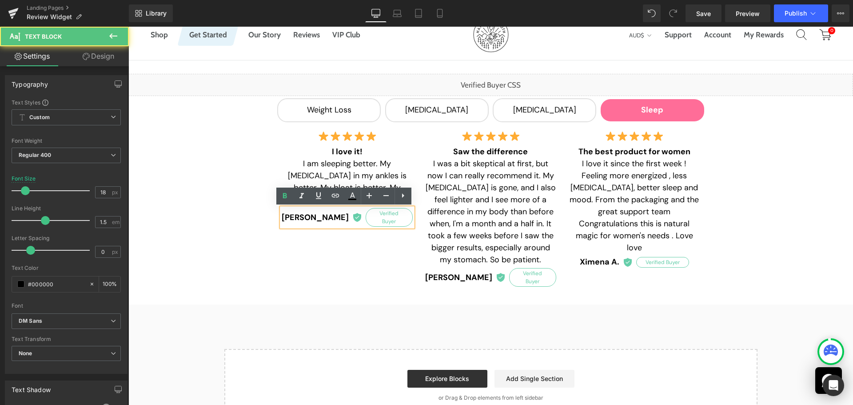
click at [296, 215] on strong "[PERSON_NAME]" at bounding box center [315, 218] width 67 height 12
click at [322, 213] on strong "[PERSON_NAME]" at bounding box center [315, 218] width 67 height 12
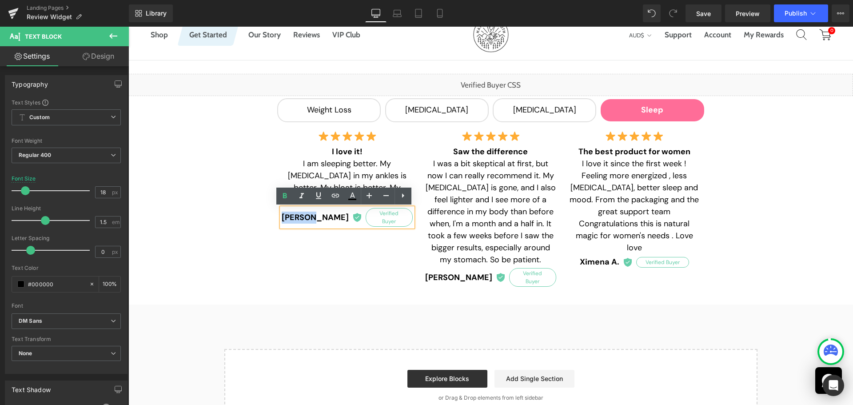
paste div
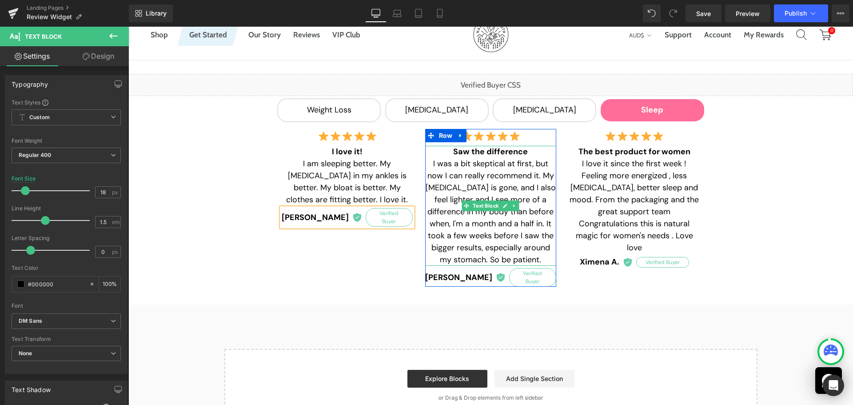
click at [498, 152] on b "Saw the difference" at bounding box center [490, 151] width 75 height 11
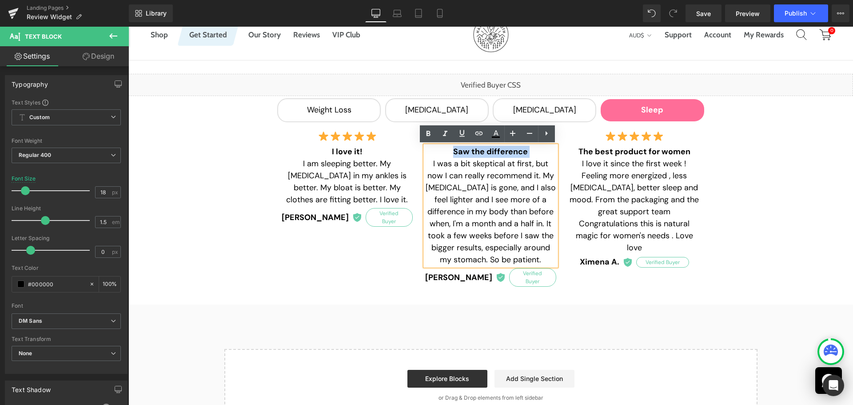
paste div
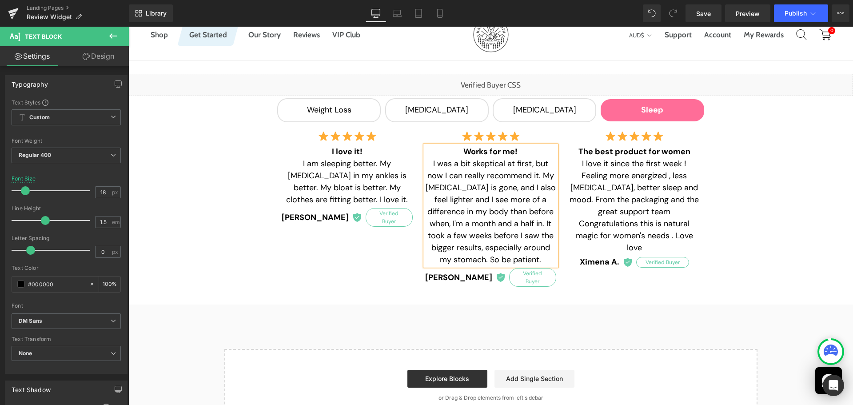
click at [429, 164] on p "I was a bit skeptical at first, but now I can really recommend it. My [MEDICAL_…" at bounding box center [490, 212] width 131 height 108
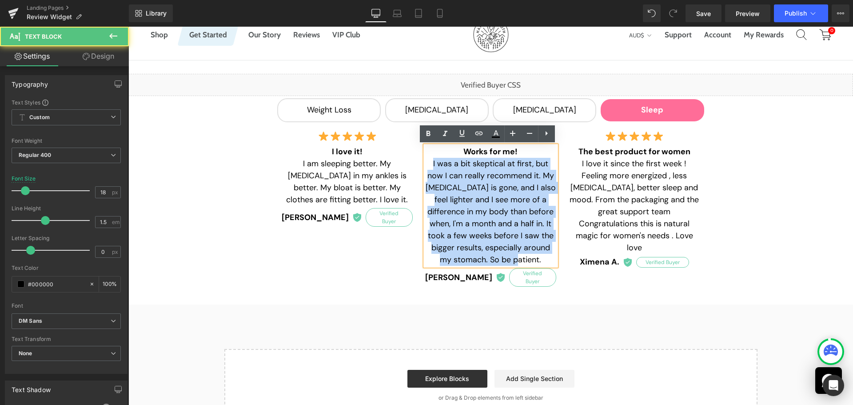
click at [537, 260] on span "I was a bit skeptical at first, but now I can really recommend it. My [MEDICAL_…" at bounding box center [491, 211] width 130 height 107
click at [547, 264] on p "I was a bit skeptical at first, but now I can really recommend it. My [MEDICAL_…" at bounding box center [490, 212] width 131 height 108
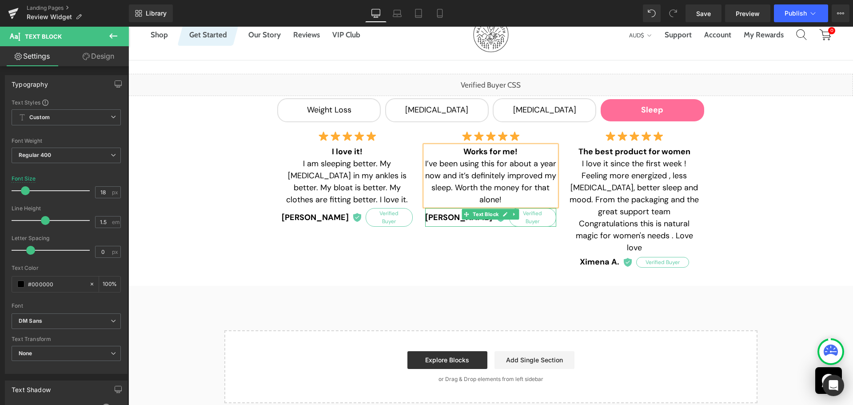
click at [444, 214] on strong "[PERSON_NAME]" at bounding box center [458, 218] width 67 height 12
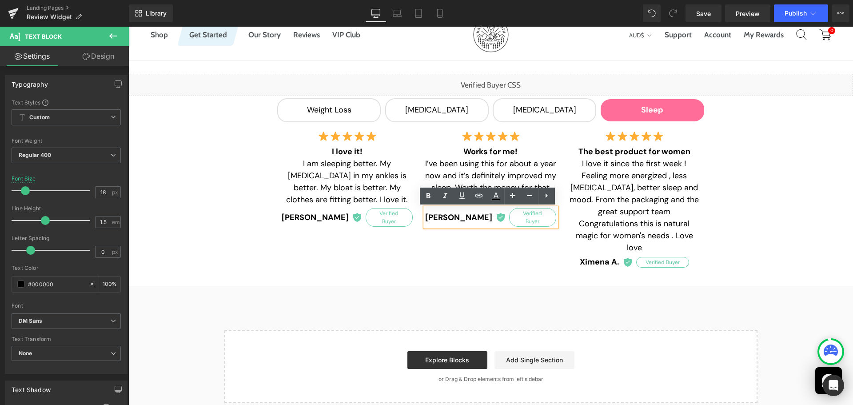
paste div
click at [521, 258] on div "Image I love it! I am sleeping better. My fluid retention in my ankles is bette…" at bounding box center [491, 198] width 431 height 148
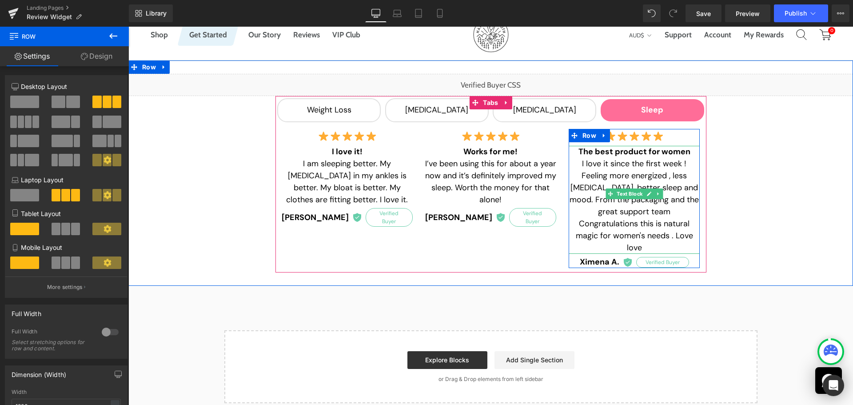
click at [629, 152] on strong "The best product for women" at bounding box center [635, 151] width 112 height 11
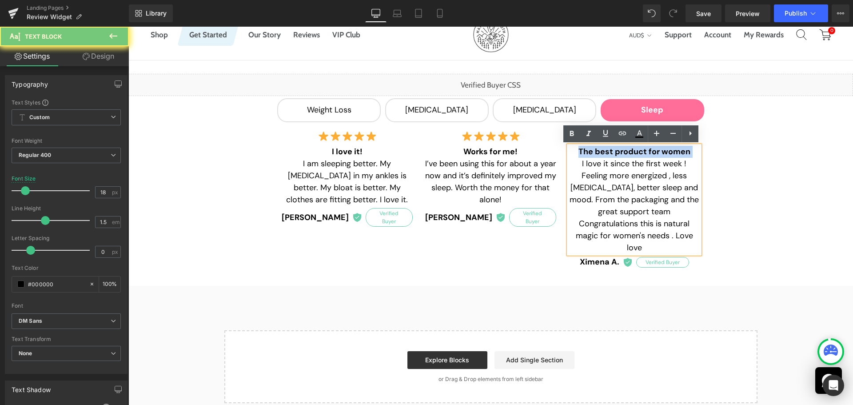
paste div
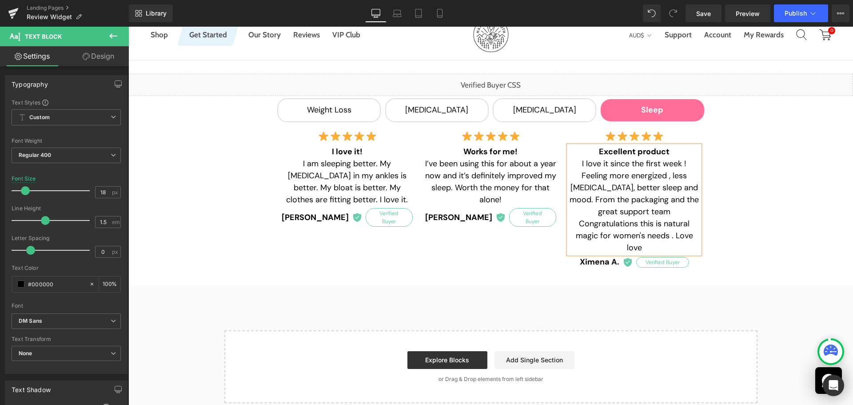
click at [644, 177] on span "I love it since the first week ! Feeling more energized , less [MEDICAL_DATA], …" at bounding box center [634, 205] width 129 height 95
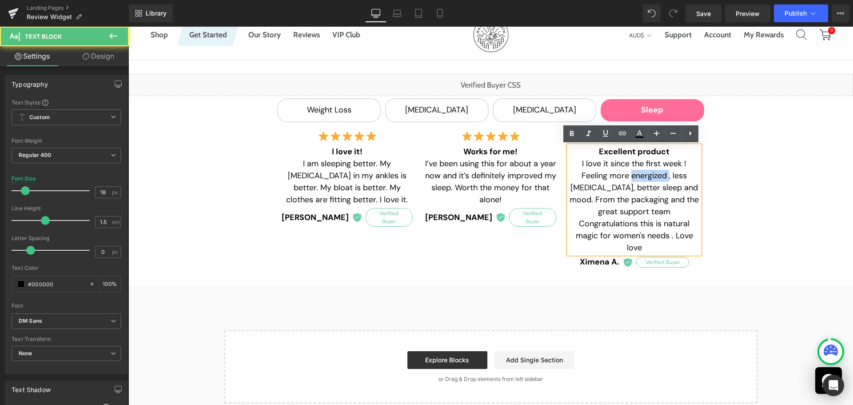
click at [644, 177] on span "I love it since the first week ! Feeling more energized , less [MEDICAL_DATA], …" at bounding box center [634, 205] width 129 height 95
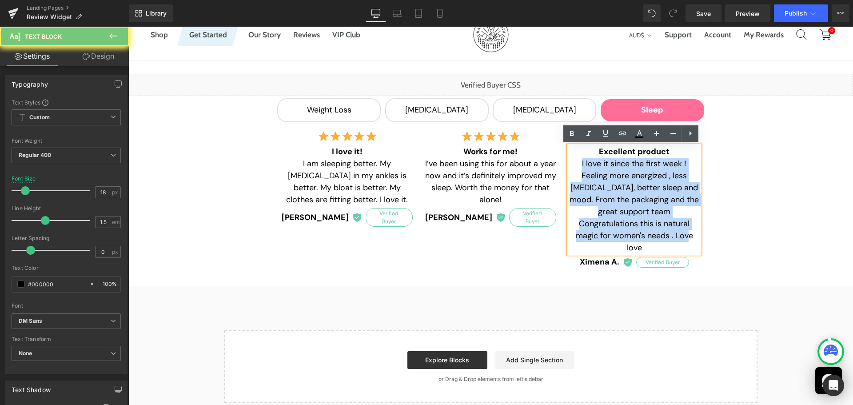
click at [644, 177] on span "I love it since the first week ! Feeling more energized , less [MEDICAL_DATA], …" at bounding box center [634, 205] width 129 height 95
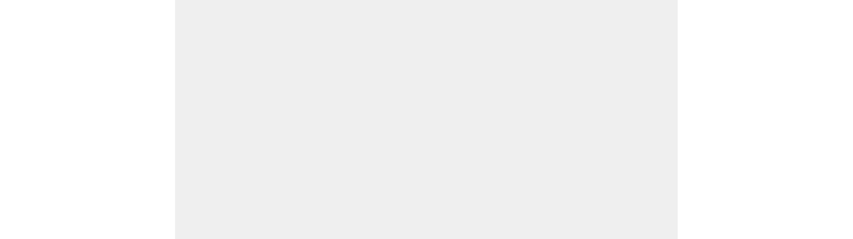
click at [460, 116] on html at bounding box center [426, 202] width 853 height 405
click at [445, 132] on html at bounding box center [426, 202] width 853 height 405
click at [326, 82] on html at bounding box center [426, 202] width 853 height 405
click at [256, 112] on html at bounding box center [426, 202] width 853 height 405
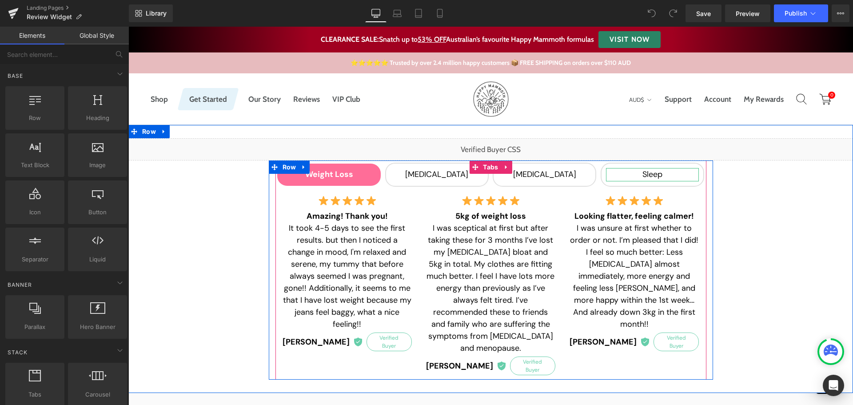
click at [667, 172] on div "Sleep" at bounding box center [652, 174] width 93 height 13
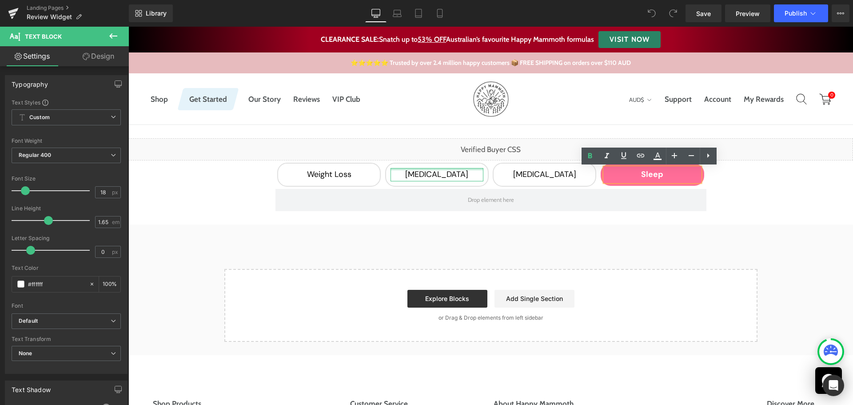
click at [434, 169] on div at bounding box center [437, 169] width 93 height 2
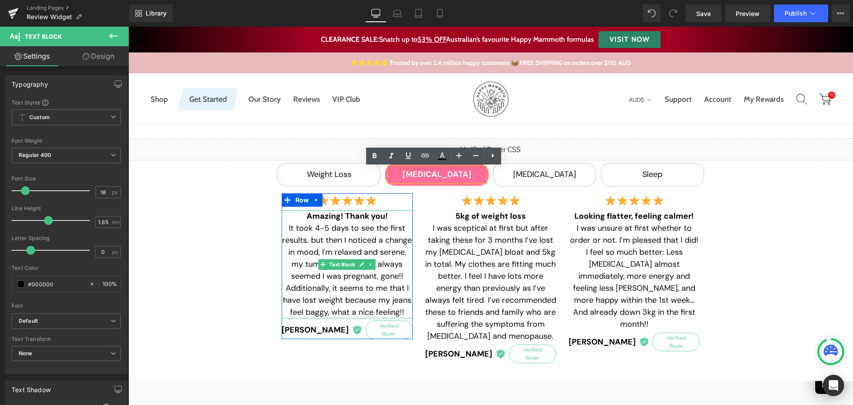
click at [329, 217] on strong "Amazing! Thank you!" at bounding box center [347, 216] width 81 height 11
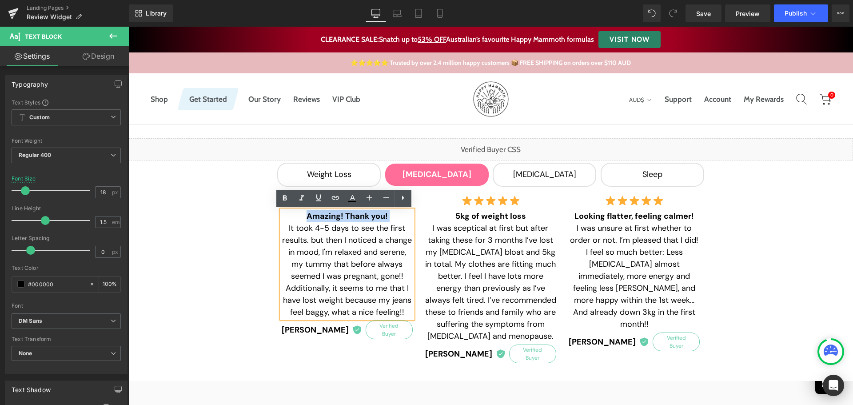
paste div
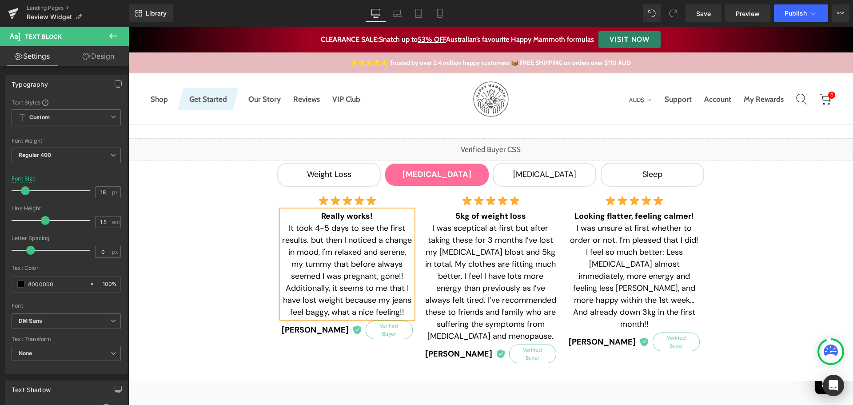
click at [343, 243] on span "It took 4-5 days to see the first results. but then I noticed a change in mood,…" at bounding box center [347, 270] width 130 height 95
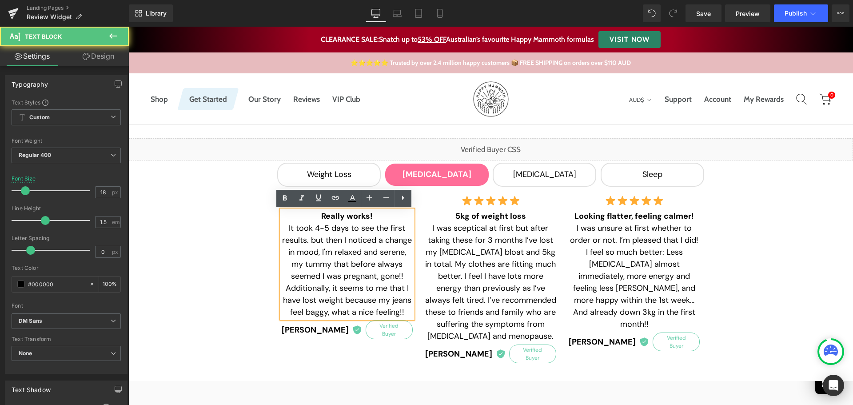
click at [343, 243] on span "It took 4-5 days to see the first results. but then I noticed a change in mood,…" at bounding box center [347, 270] width 130 height 95
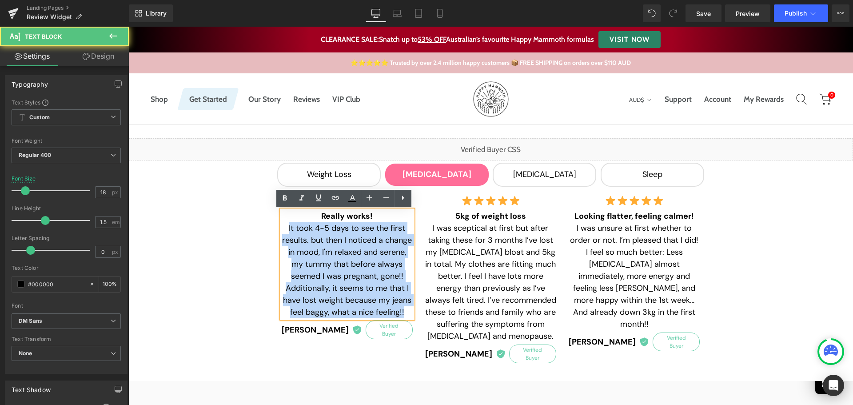
click at [343, 243] on span "It took 4-5 days to see the first results. but then I noticed a change in mood,…" at bounding box center [347, 270] width 130 height 95
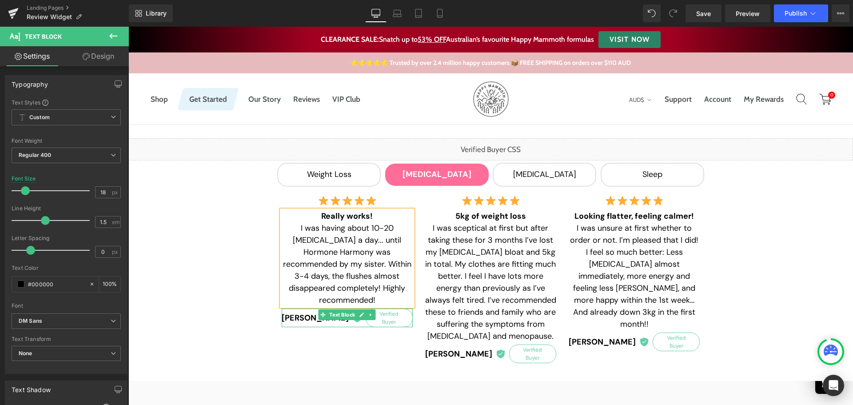
click at [305, 312] on strong "[PERSON_NAME]" at bounding box center [315, 318] width 67 height 12
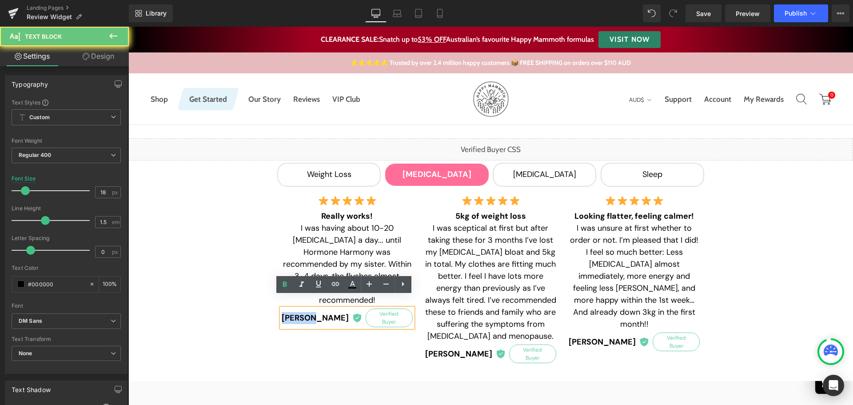
paste div
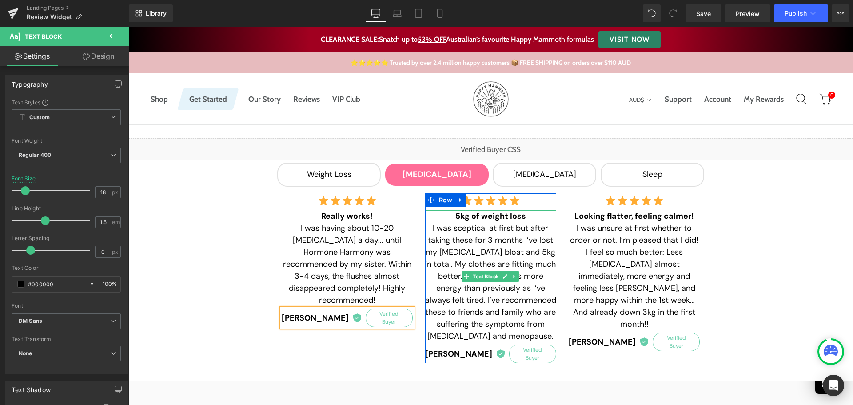
click at [460, 216] on b "5kg of weight loss" at bounding box center [491, 216] width 71 height 11
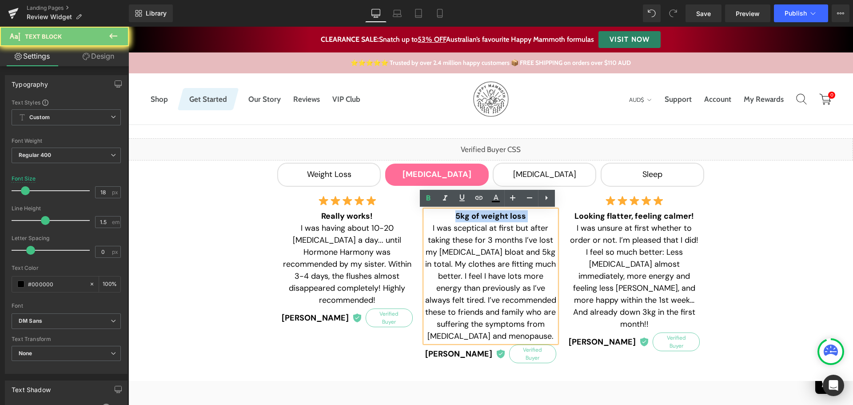
paste div
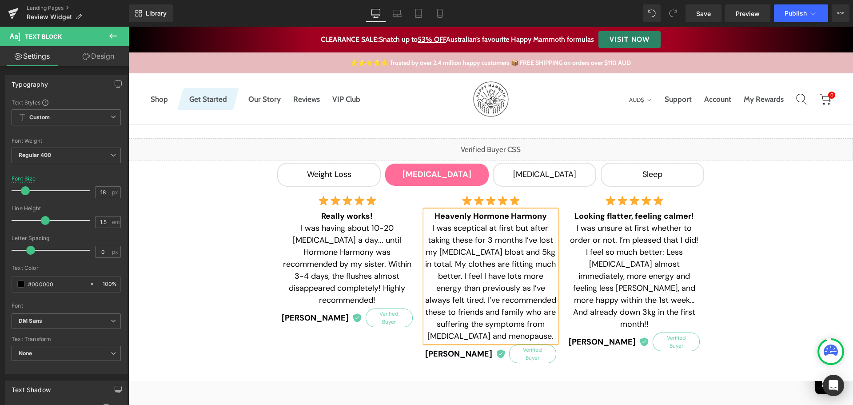
click at [449, 245] on p "I was sceptical at first but after taking these for 3 months I’ve lost my [MEDI…" at bounding box center [490, 282] width 131 height 120
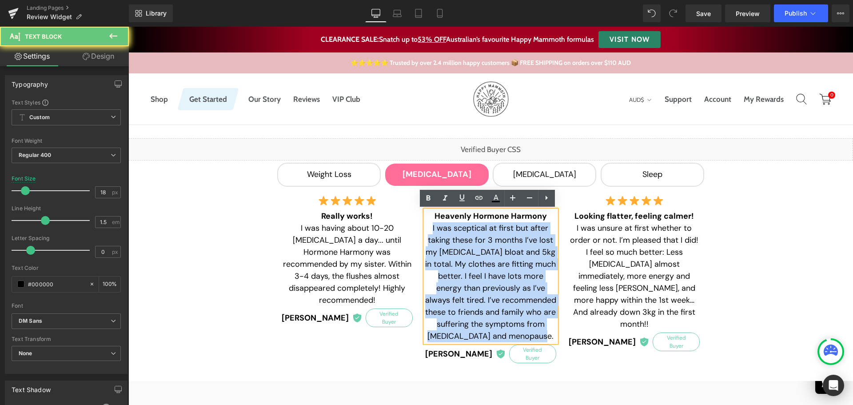
click at [449, 245] on p "I was sceptical at first but after taking these for 3 months I’ve lost my [MEDI…" at bounding box center [490, 282] width 131 height 120
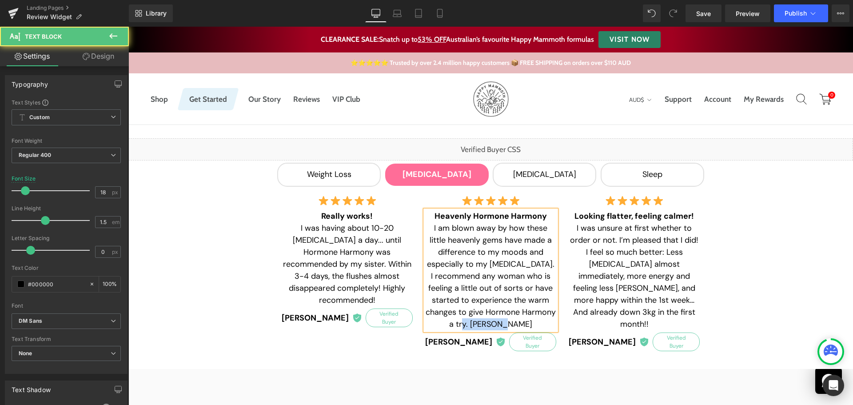
click at [478, 324] on p "I am blown away by how these little heavenly gems have made a difference to my …" at bounding box center [490, 276] width 131 height 108
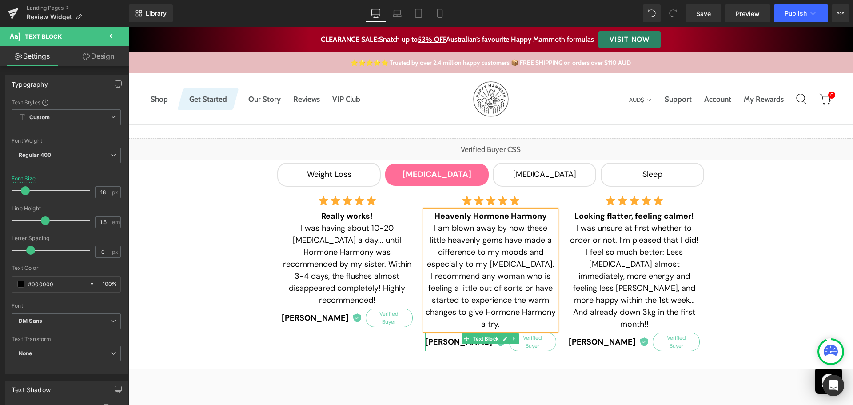
click at [444, 341] on strong "[PERSON_NAME]" at bounding box center [458, 342] width 67 height 12
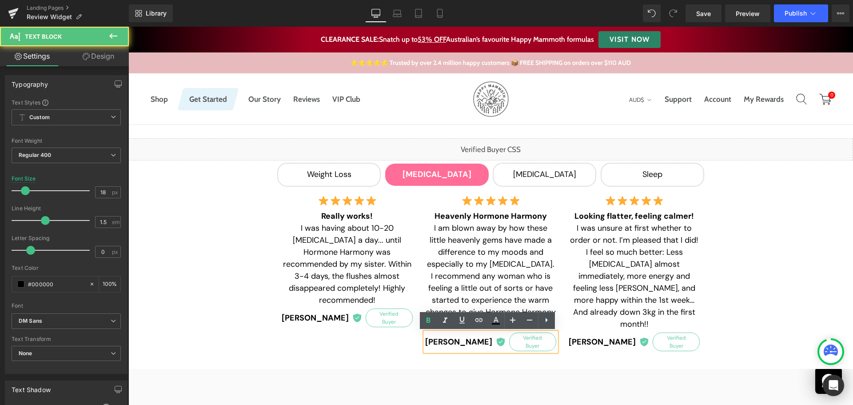
click at [444, 341] on strong "[PERSON_NAME]" at bounding box center [458, 342] width 67 height 12
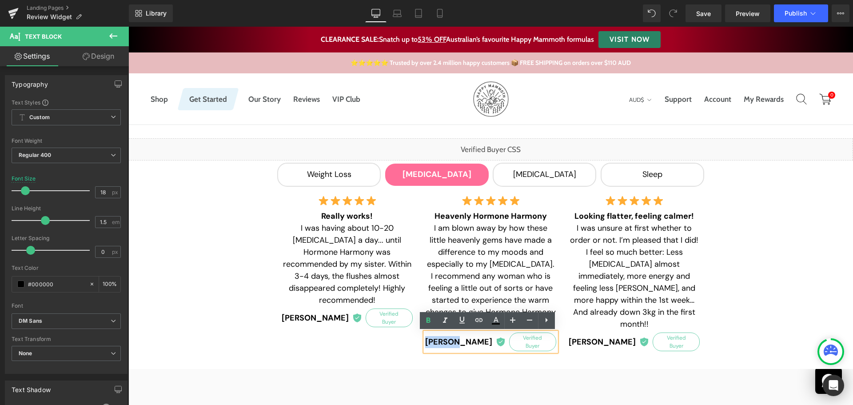
paste div
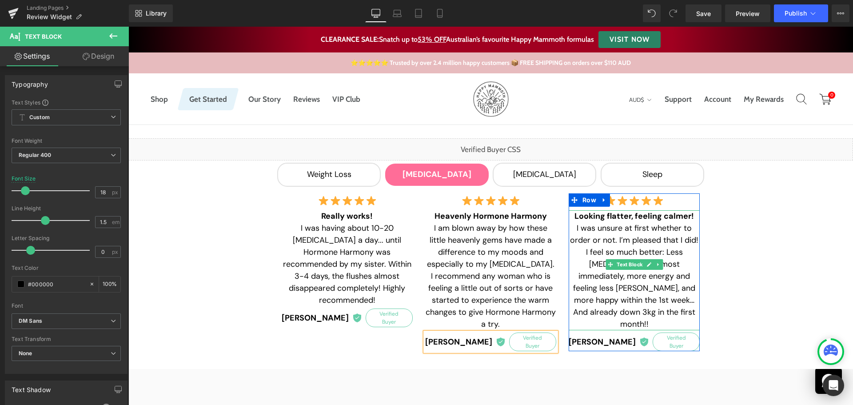
click at [615, 245] on p "I was unsure at first whether to order or not. I’m pleased that I did! I feel s…" at bounding box center [634, 276] width 131 height 108
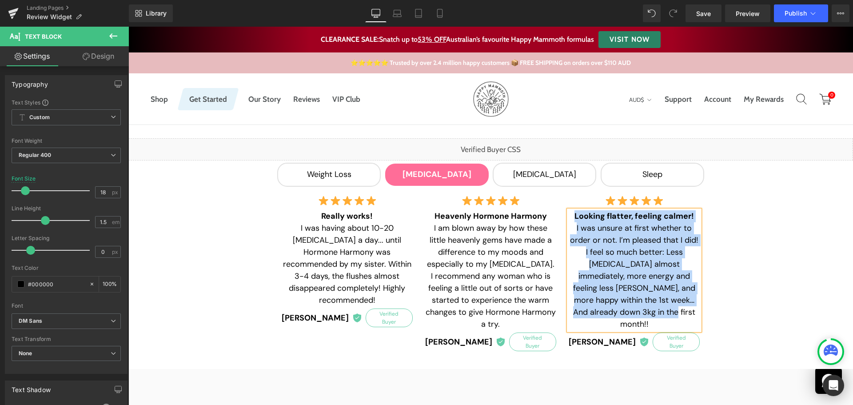
paste div
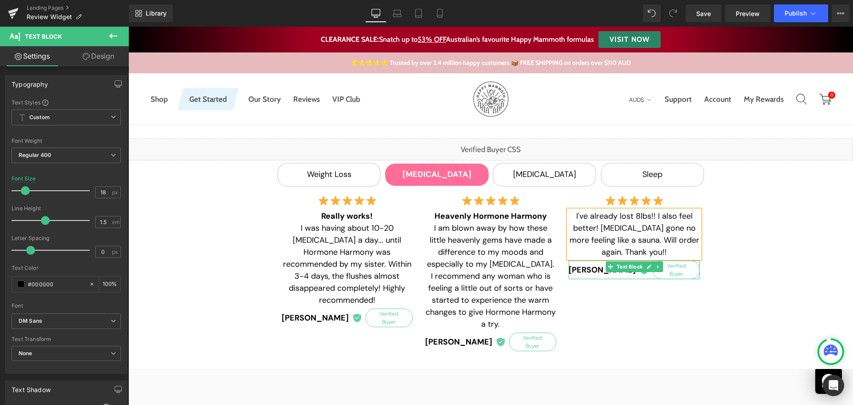
click at [590, 264] on strong "[PERSON_NAME]" at bounding box center [602, 270] width 67 height 12
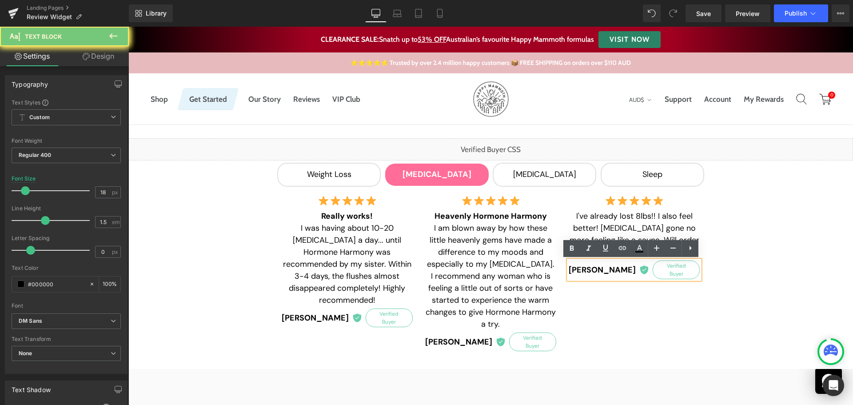
paste div
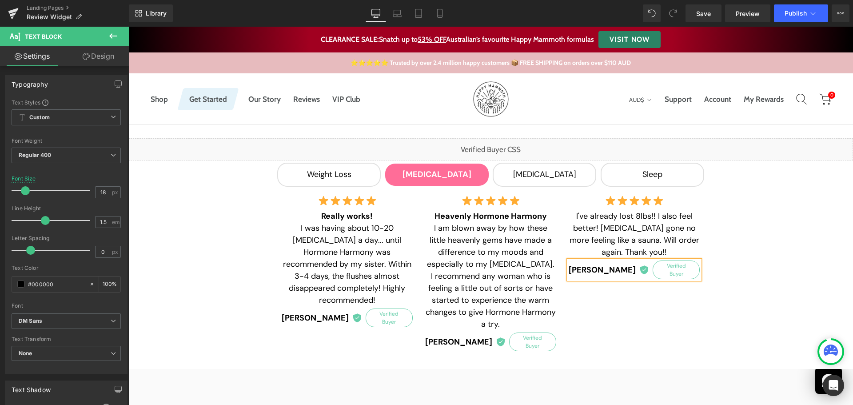
click at [681, 294] on div "Image Really works! I was having about 10-20 [MEDICAL_DATA] a day... until Hor…" at bounding box center [491, 272] width 431 height 167
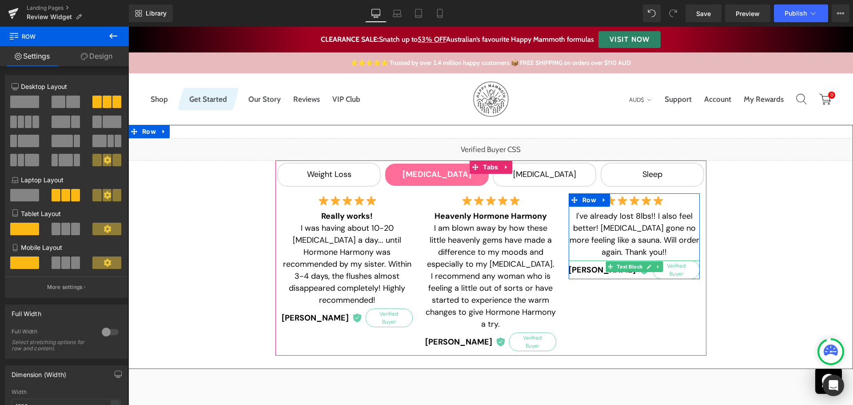
click at [581, 268] on b "[PERSON_NAME]" at bounding box center [602, 270] width 67 height 12
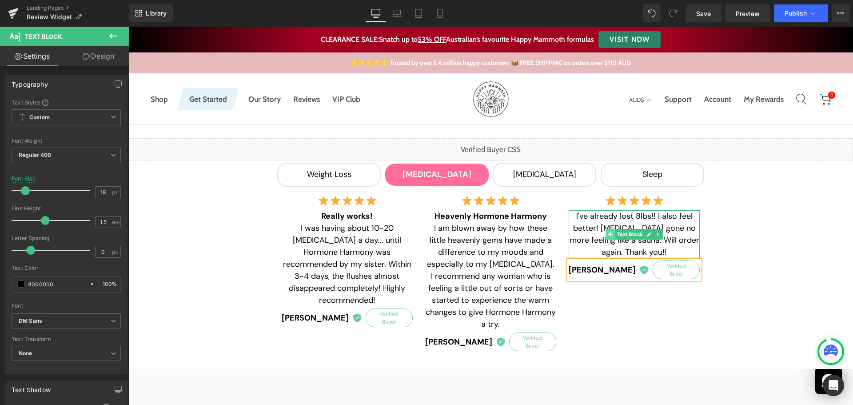
click at [609, 230] on span at bounding box center [610, 234] width 9 height 11
click at [592, 225] on p "I've already lost 8lbs!! I also feel better! [MEDICAL_DATA] gone no more feelin…" at bounding box center [634, 234] width 131 height 48
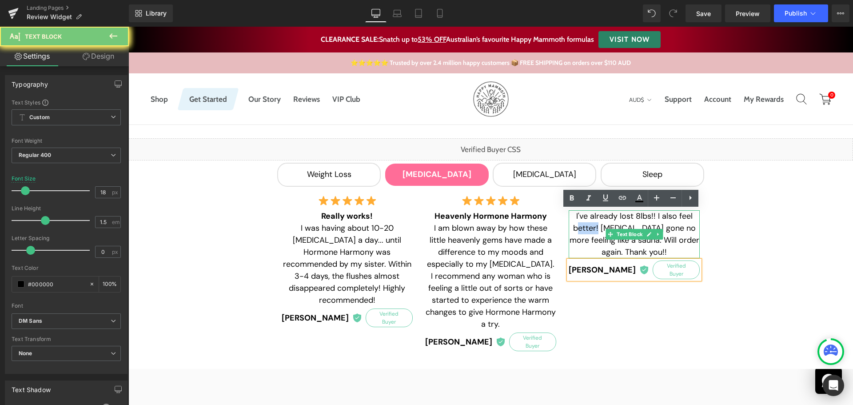
click at [592, 225] on p "I've already lost 8lbs!! I also feel better! [MEDICAL_DATA] gone no more feelin…" at bounding box center [634, 234] width 131 height 48
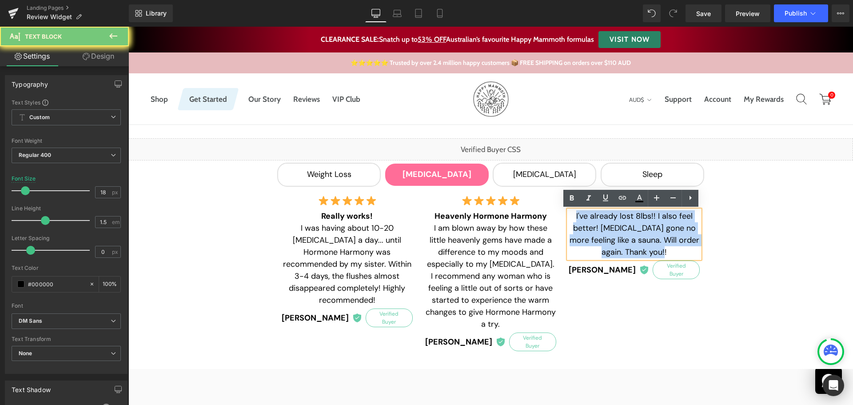
click at [592, 225] on p "I've already lost 8lbs!! I also feel better! [MEDICAL_DATA] gone no more feelin…" at bounding box center [634, 234] width 131 height 48
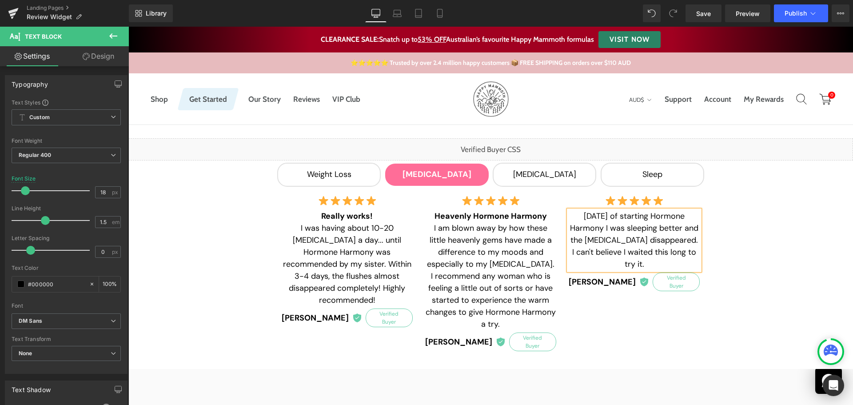
click at [761, 256] on div "Liquid Weight Loss Text Block [MEDICAL_DATA] Text Block [MEDICAL_DATA] Text Blo…" at bounding box center [490, 246] width 725 height 217
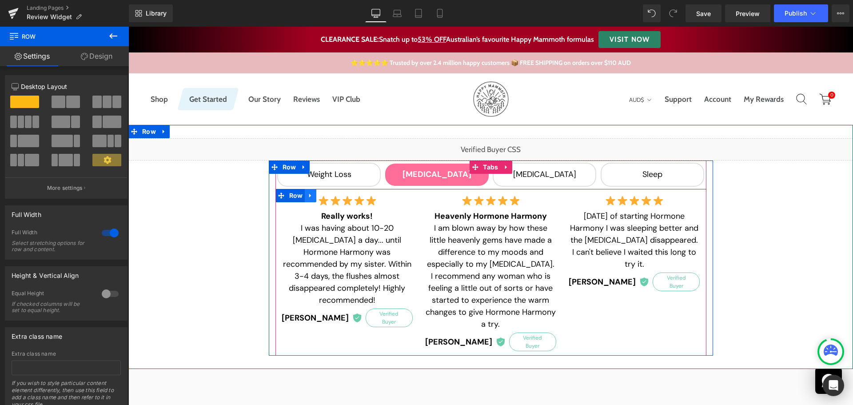
click at [308, 193] on icon at bounding box center [311, 195] width 6 height 7
click at [322, 196] on icon at bounding box center [322, 195] width 6 height 6
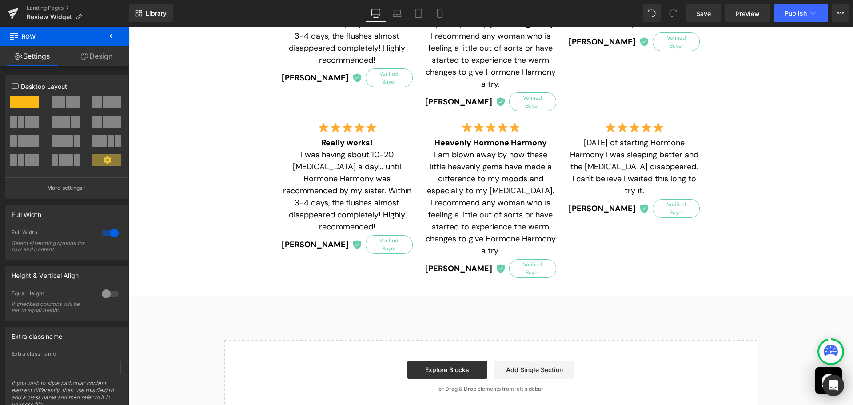
scroll to position [109, 0]
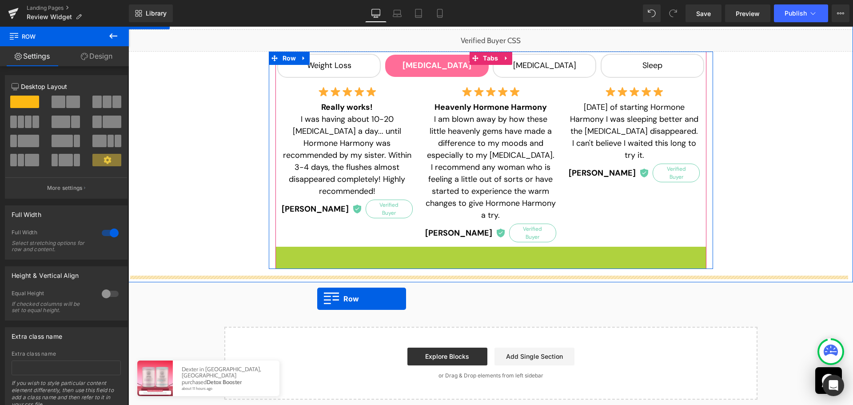
drag, startPoint x: 282, startPoint y: 246, endPoint x: 317, endPoint y: 299, distance: 63.5
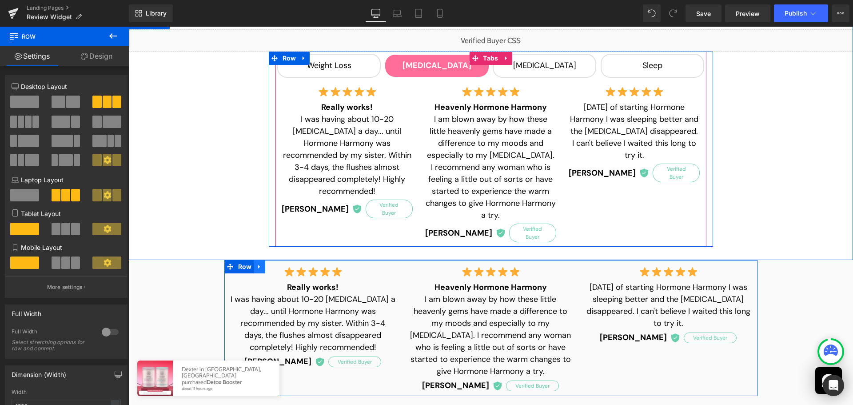
click at [256, 264] on icon at bounding box center [259, 267] width 6 height 7
click at [268, 264] on icon at bounding box center [271, 267] width 6 height 6
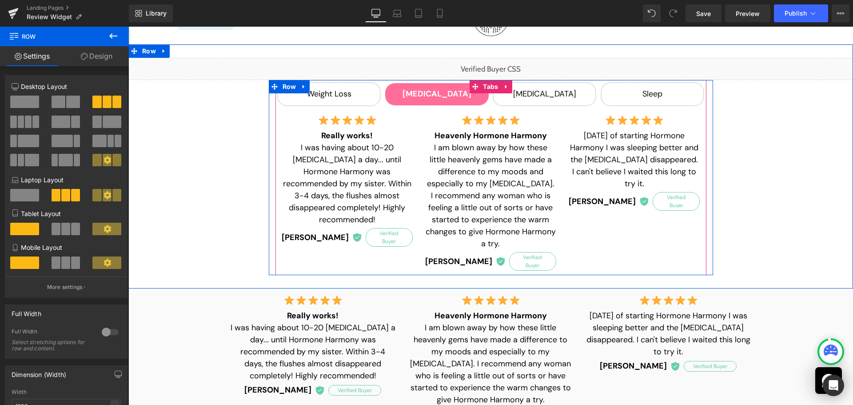
scroll to position [36, 0]
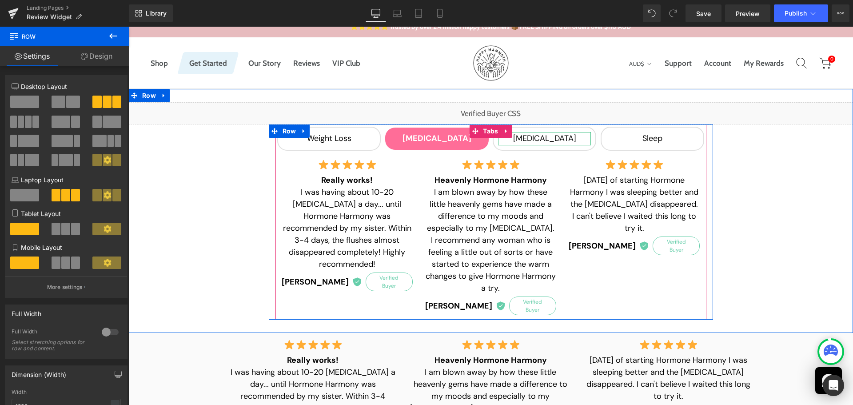
click at [544, 135] on div "[MEDICAL_DATA]" at bounding box center [544, 138] width 93 height 13
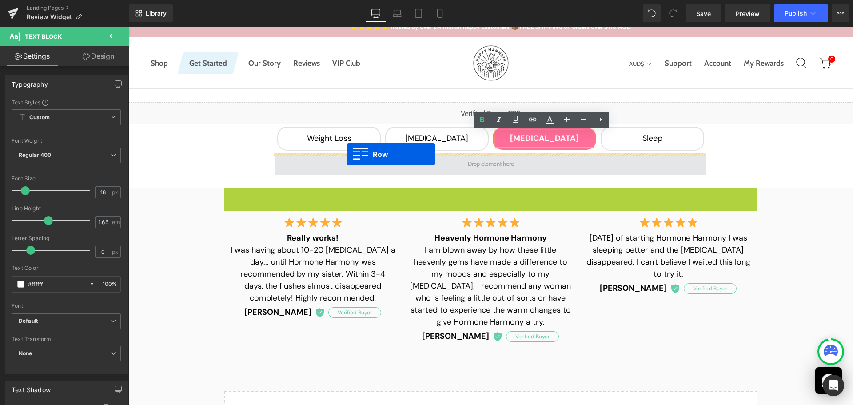
drag, startPoint x: 236, startPoint y: 196, endPoint x: 347, endPoint y: 154, distance: 118.5
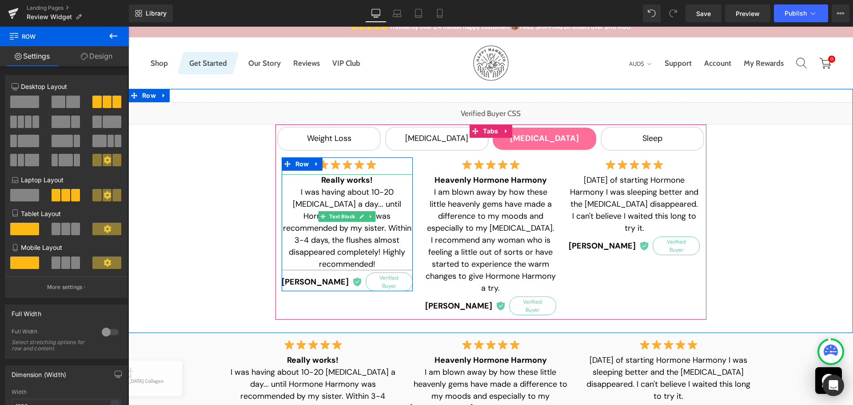
click at [339, 180] on b "Really works!" at bounding box center [347, 180] width 52 height 11
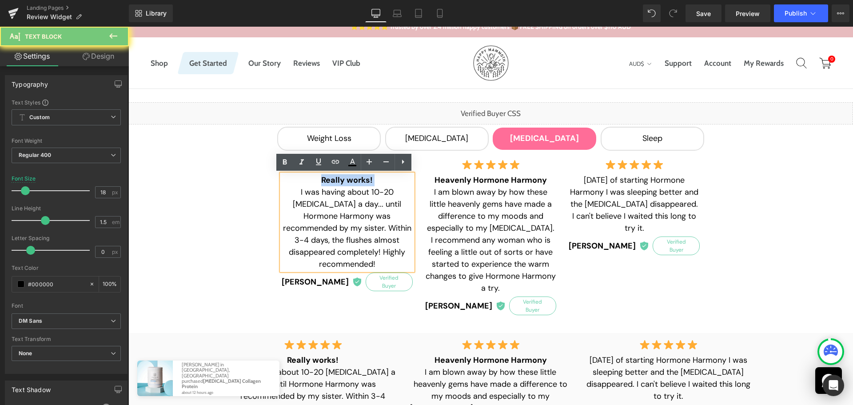
paste div
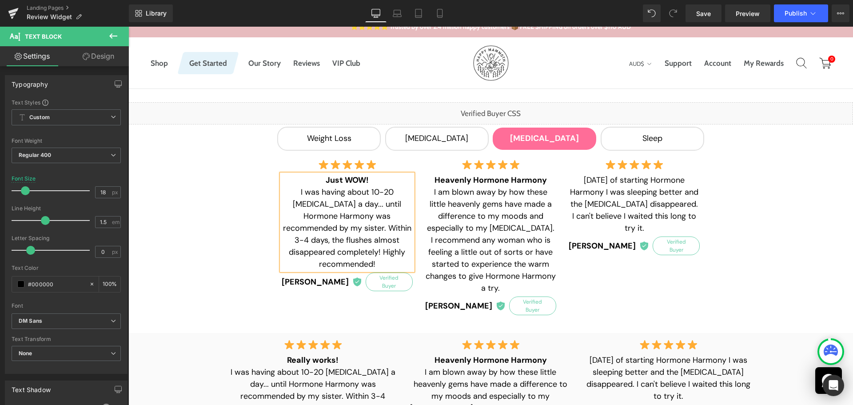
click at [335, 217] on span "I was having about 10-20 [MEDICAL_DATA] a day... until Hormone Harmony was reco…" at bounding box center [347, 228] width 128 height 83
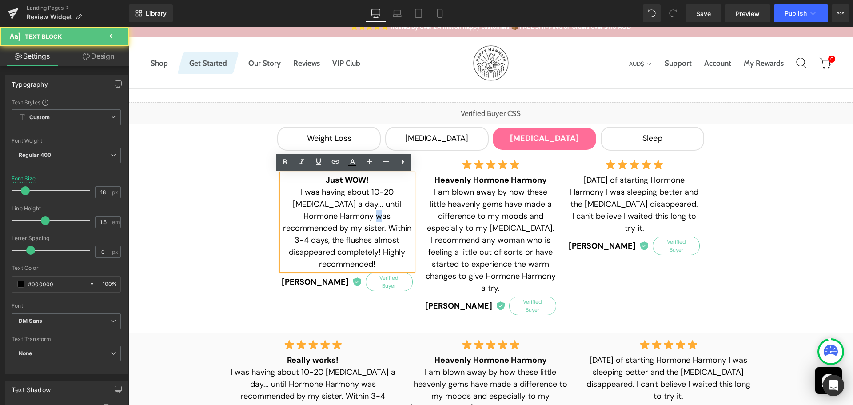
click at [335, 217] on span "I was having about 10-20 [MEDICAL_DATA] a day... until Hormone Harmony was reco…" at bounding box center [347, 228] width 128 height 83
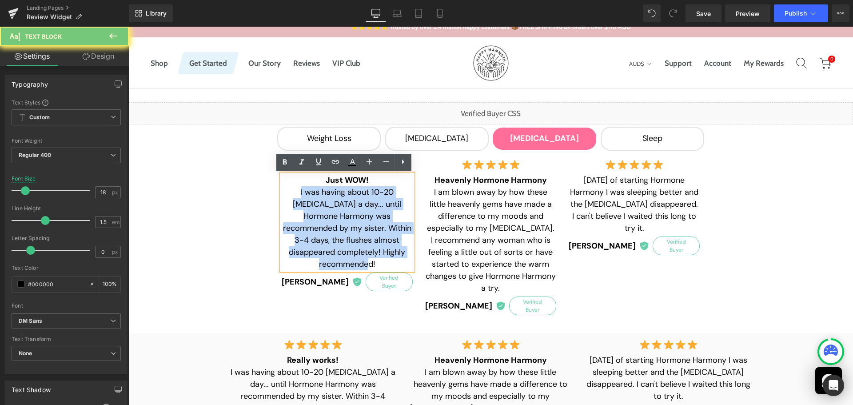
click at [335, 217] on span "I was having about 10-20 [MEDICAL_DATA] a day... until Hormone Harmony was reco…" at bounding box center [347, 228] width 128 height 83
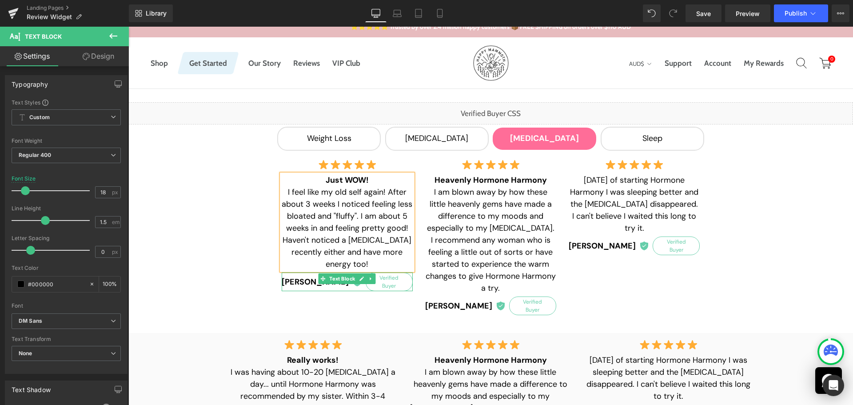
click at [308, 276] on strong "[PERSON_NAME]" at bounding box center [315, 282] width 67 height 12
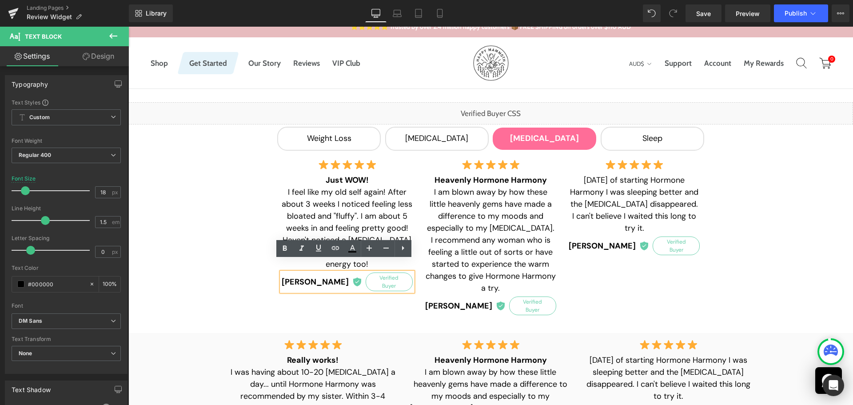
paste div
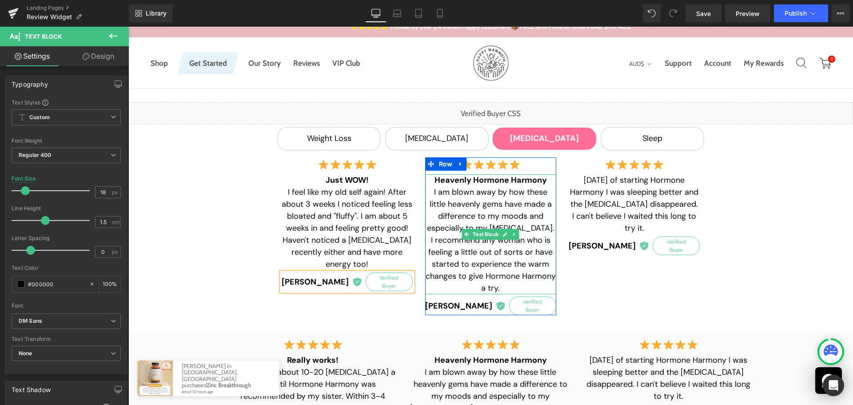
click at [475, 180] on b "Heavenly Hormone Harmony" at bounding box center [491, 180] width 112 height 11
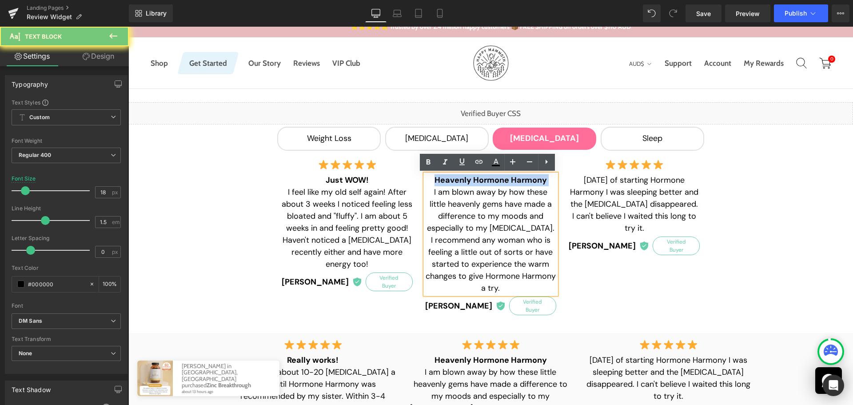
paste div
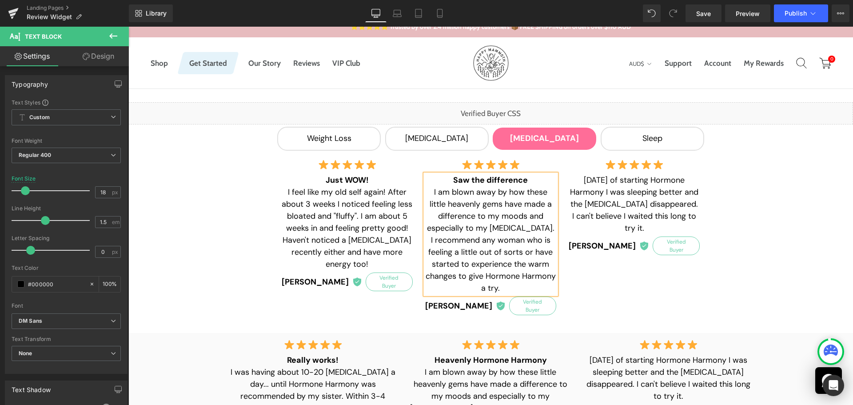
click at [509, 220] on span "I am blown away by how these little heavenly gems have made a difference to my …" at bounding box center [491, 240] width 130 height 107
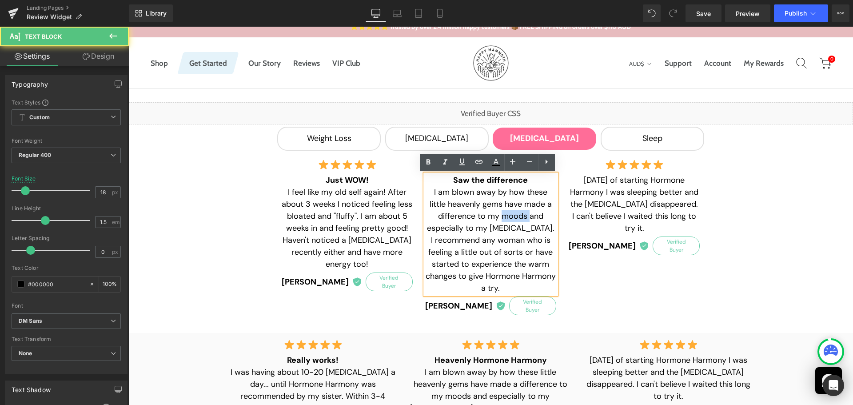
click at [509, 220] on span "I am blown away by how these little heavenly gems have made a difference to my …" at bounding box center [491, 240] width 130 height 107
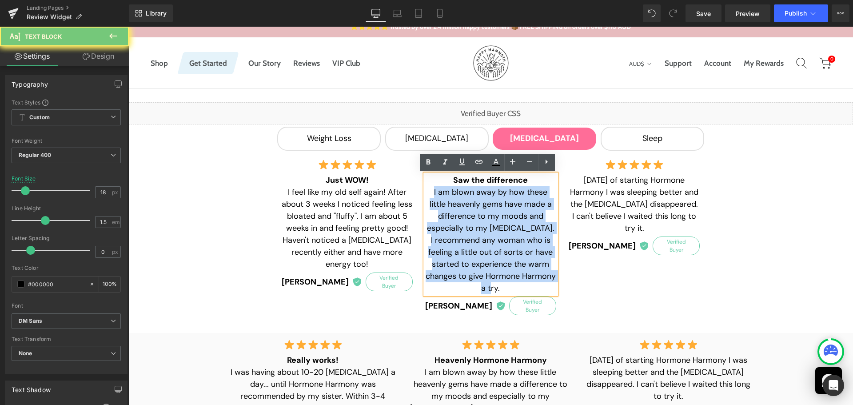
click at [509, 220] on span "I am blown away by how these little heavenly gems have made a difference to my …" at bounding box center [491, 240] width 130 height 107
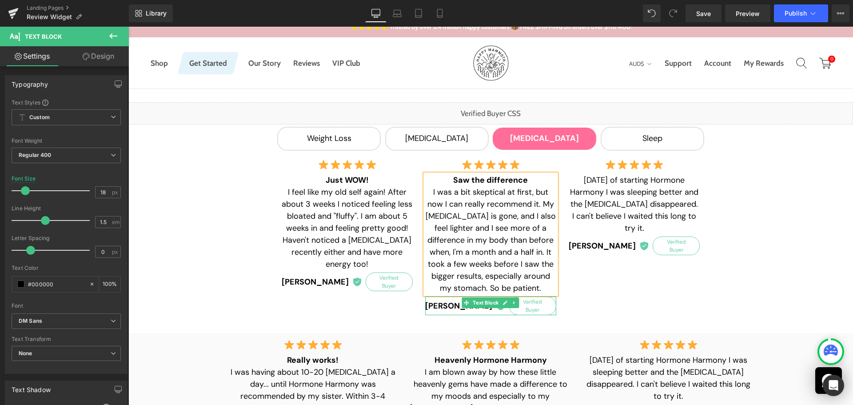
click at [441, 304] on strong "[PERSON_NAME]" at bounding box center [458, 306] width 67 height 12
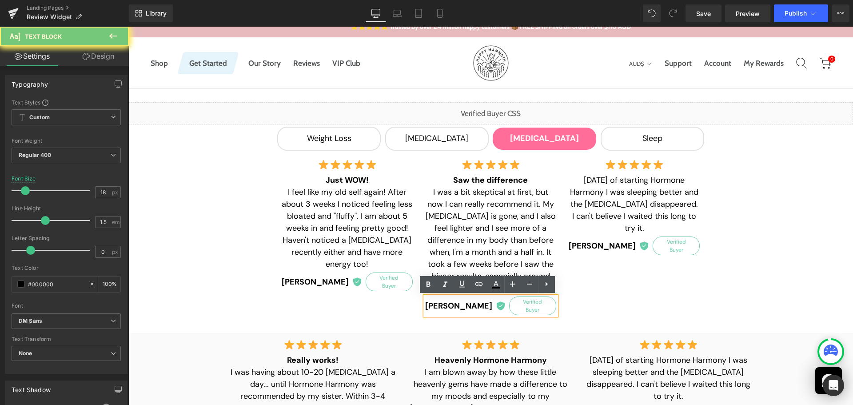
paste div
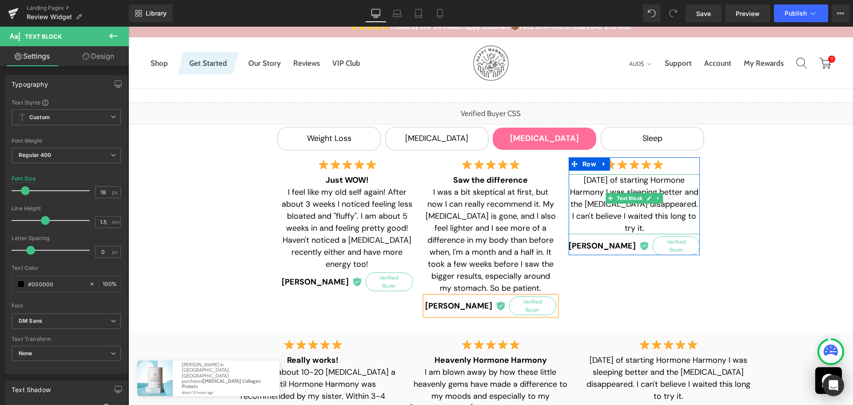
click at [584, 182] on p "[DATE] of starting Hormone Harmony I was sleeping better and the [MEDICAL_DATA]…" at bounding box center [634, 204] width 131 height 60
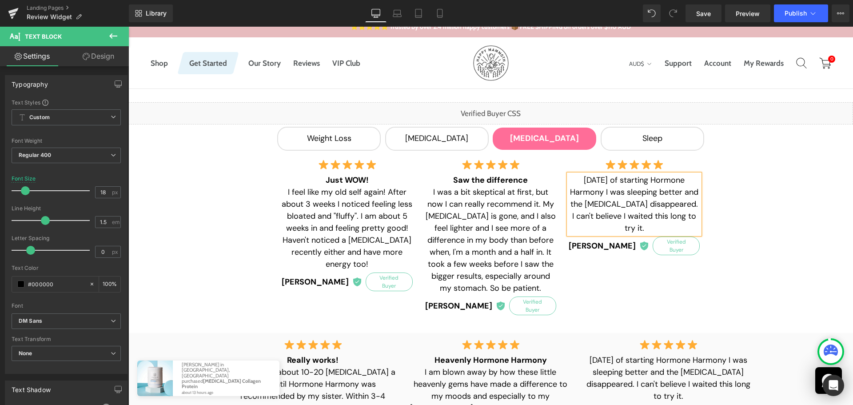
paste div
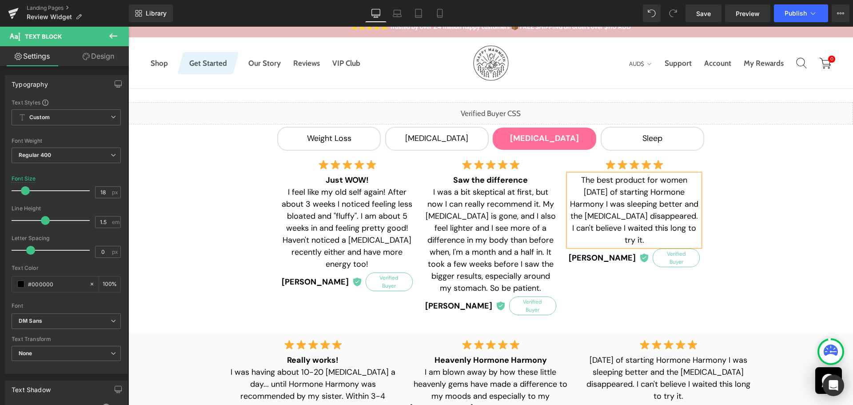
click at [584, 182] on p "The best product for women" at bounding box center [634, 180] width 131 height 12
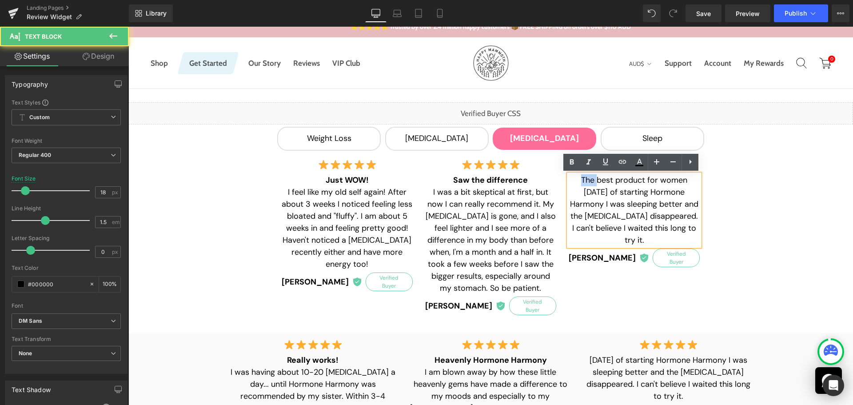
click at [584, 182] on p "The best product for women" at bounding box center [634, 180] width 131 height 12
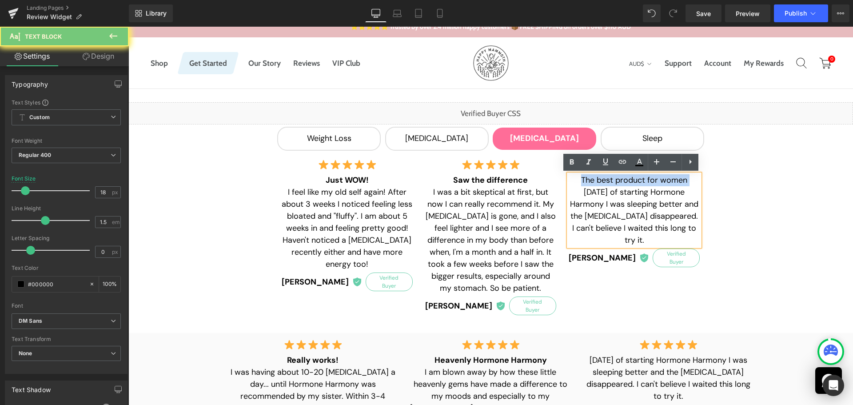
click at [584, 182] on p "The best product for women" at bounding box center [634, 180] width 131 height 12
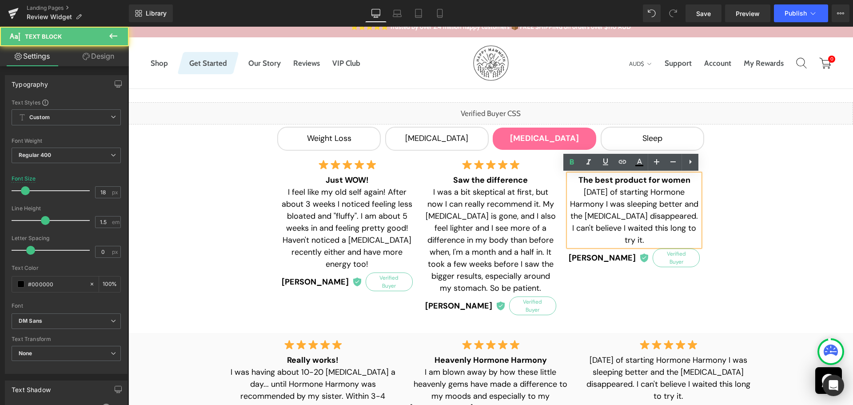
click at [597, 199] on p "[DATE] of starting Hormone Harmony I was sleeping better and the [MEDICAL_DATA]…" at bounding box center [634, 216] width 131 height 60
paste div
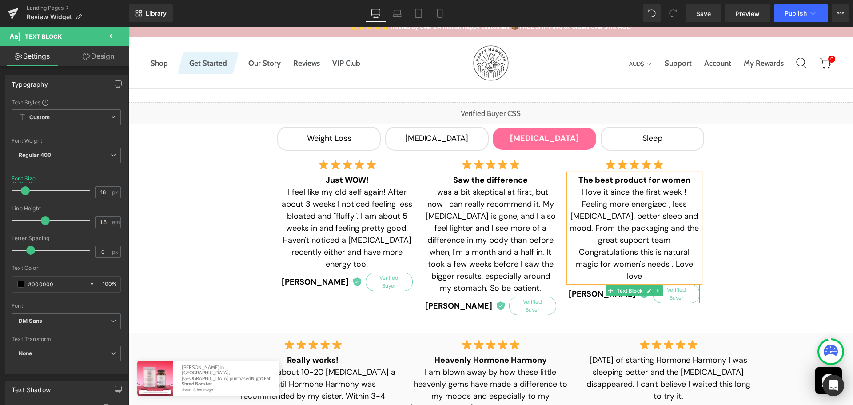
click at [591, 288] on b "[PERSON_NAME]" at bounding box center [602, 294] width 67 height 12
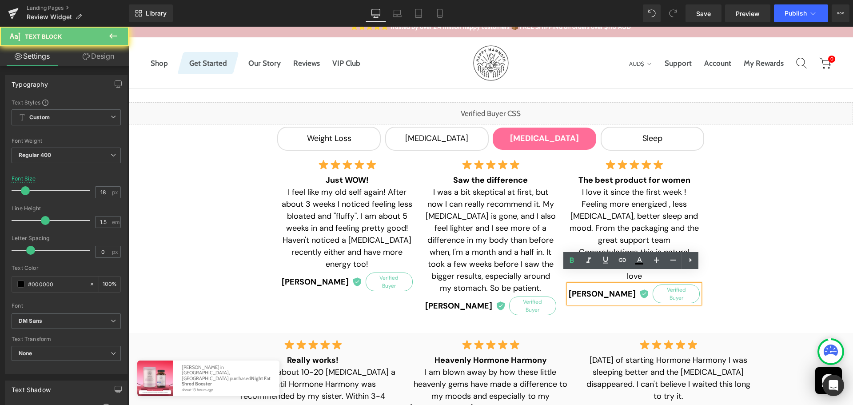
click at [586, 288] on b "[PERSON_NAME]" at bounding box center [602, 294] width 67 height 12
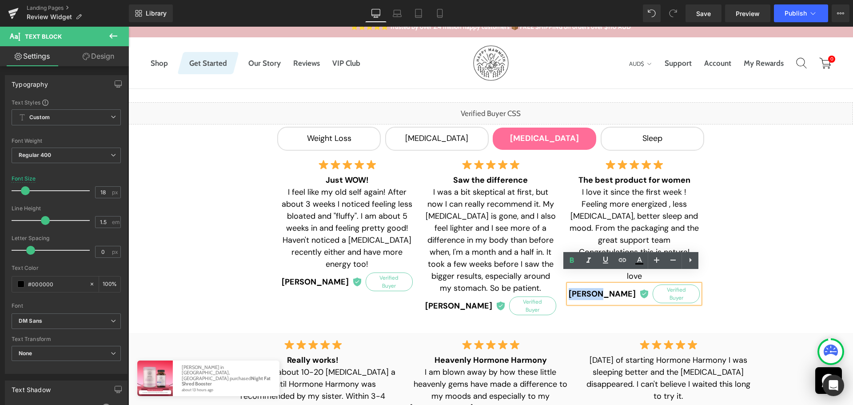
paste div
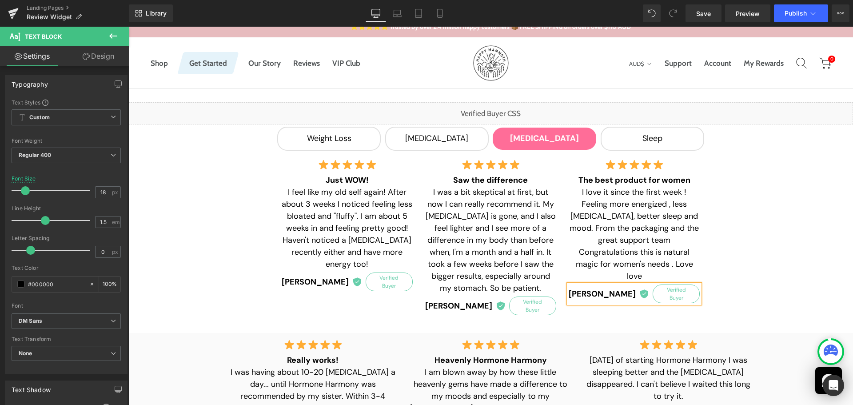
click at [751, 282] on div "Liquid Weight Loss Text Block [MEDICAL_DATA] Text Block [MEDICAL_DATA] Text Blo…" at bounding box center [490, 210] width 725 height 217
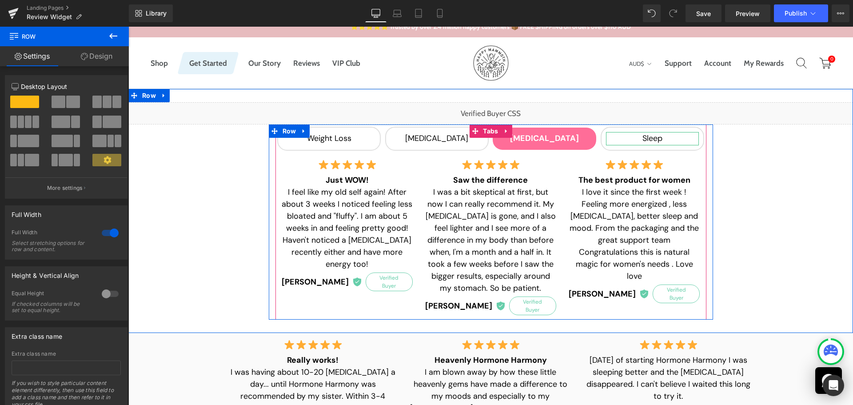
click at [659, 136] on div "Sleep" at bounding box center [652, 138] width 93 height 13
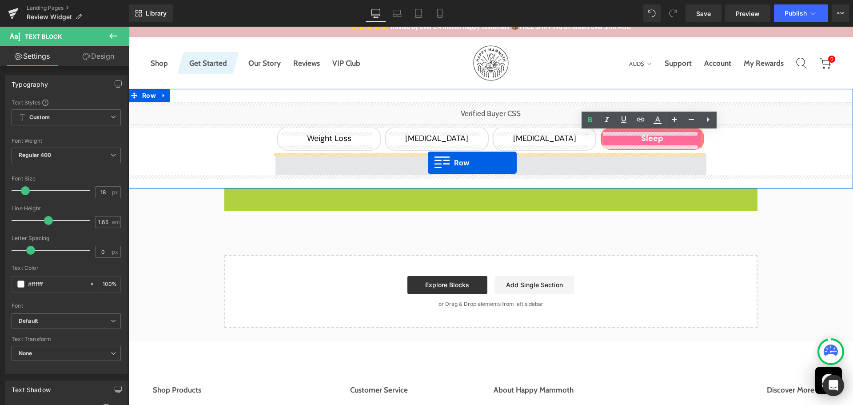
drag, startPoint x: 240, startPoint y: 191, endPoint x: 428, endPoint y: 163, distance: 190.5
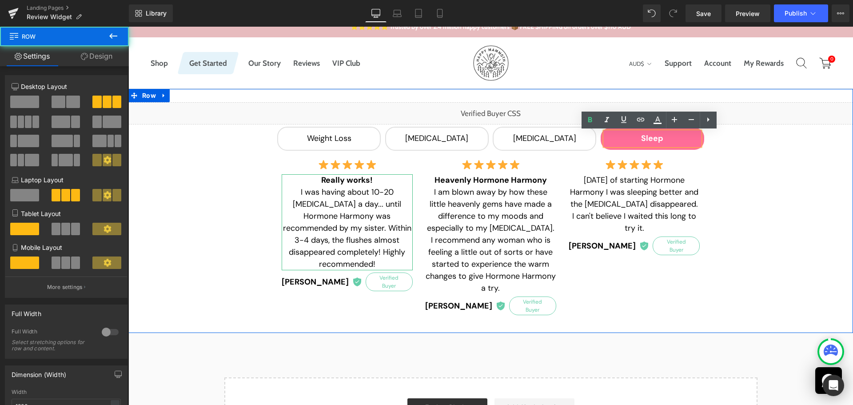
click at [788, 191] on div "Liquid Weight Loss Text Block [MEDICAL_DATA] Text Block [MEDICAL_DATA] Text Blo…" at bounding box center [490, 210] width 725 height 217
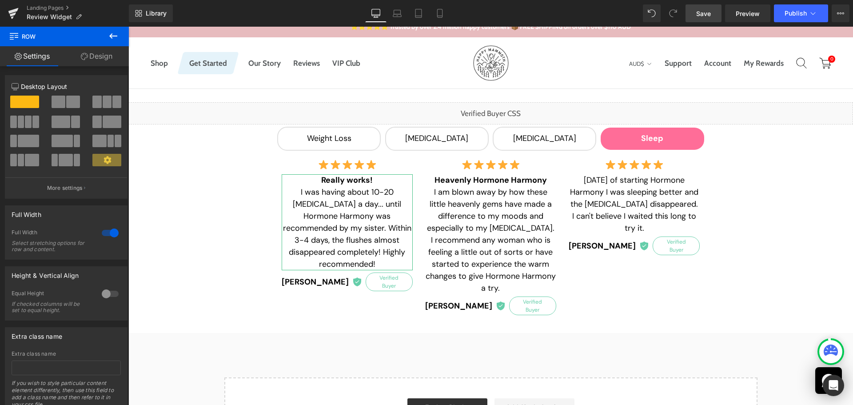
click at [710, 13] on span "Save" at bounding box center [704, 13] width 15 height 9
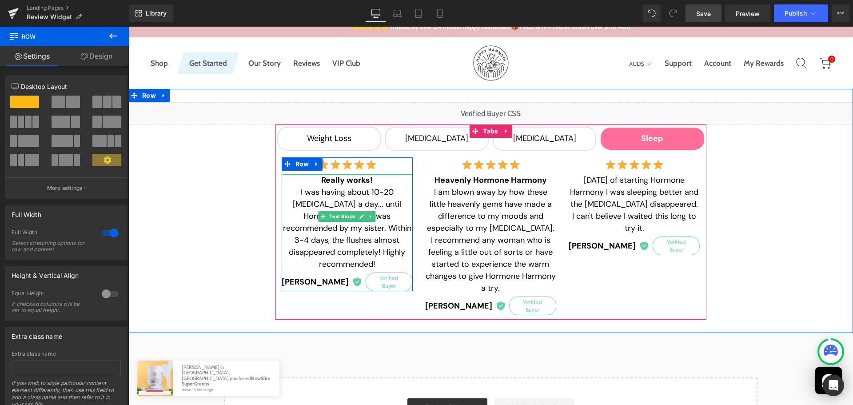
click at [337, 180] on b "Really works!" at bounding box center [347, 180] width 52 height 11
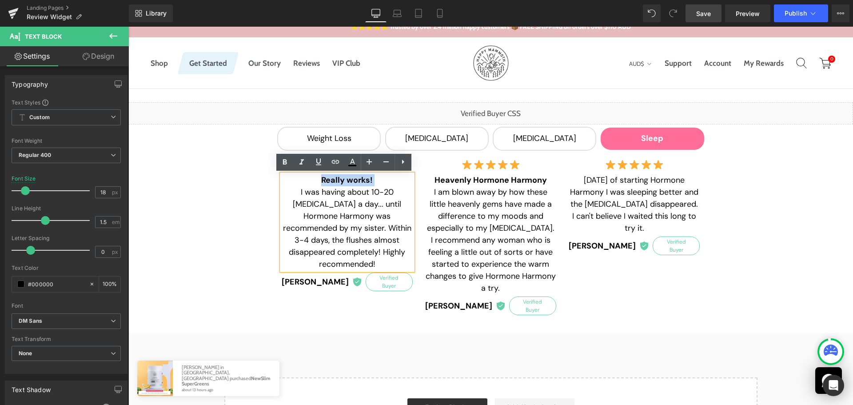
paste div
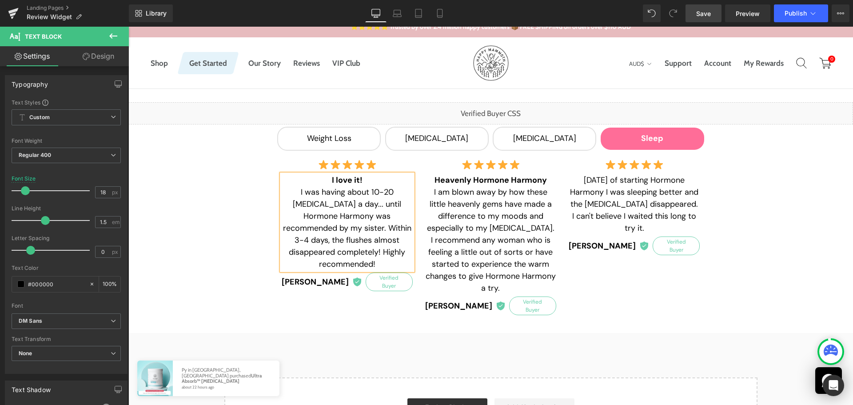
click at [328, 211] on span "I was having about 10-20 [MEDICAL_DATA] a day... until Hormone Harmony was reco…" at bounding box center [347, 228] width 128 height 83
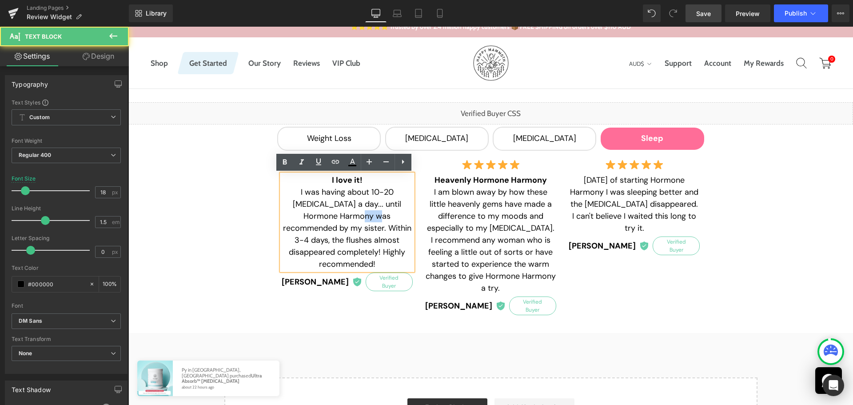
click at [328, 211] on span "I was having about 10-20 [MEDICAL_DATA] a day... until Hormone Harmony was reco…" at bounding box center [347, 228] width 128 height 83
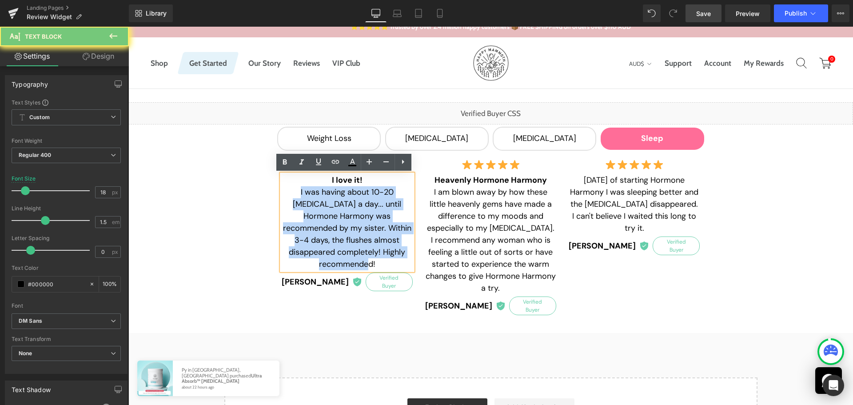
click at [328, 211] on span "I was having about 10-20 [MEDICAL_DATA] a day... until Hormone Harmony was reco…" at bounding box center [347, 228] width 128 height 83
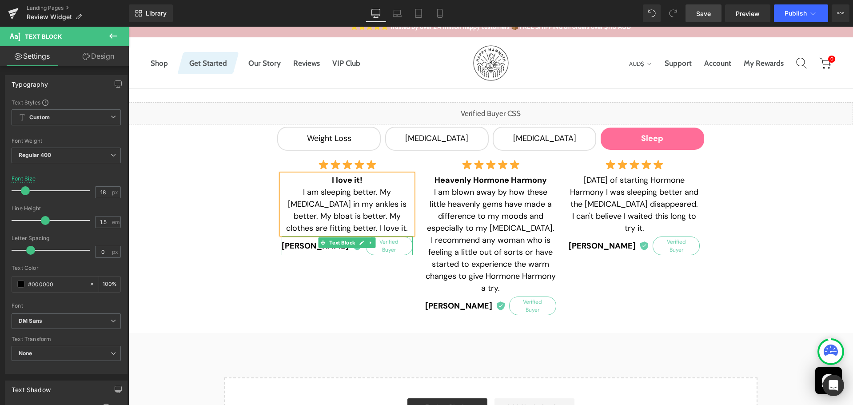
click at [305, 244] on strong "[PERSON_NAME]" at bounding box center [315, 246] width 67 height 12
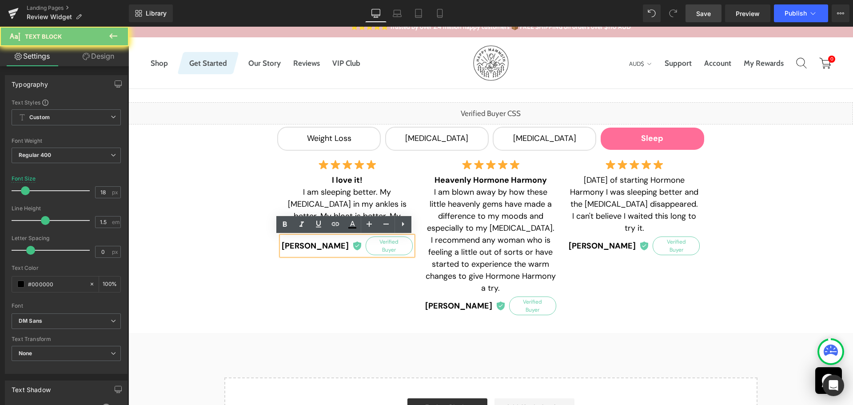
paste div
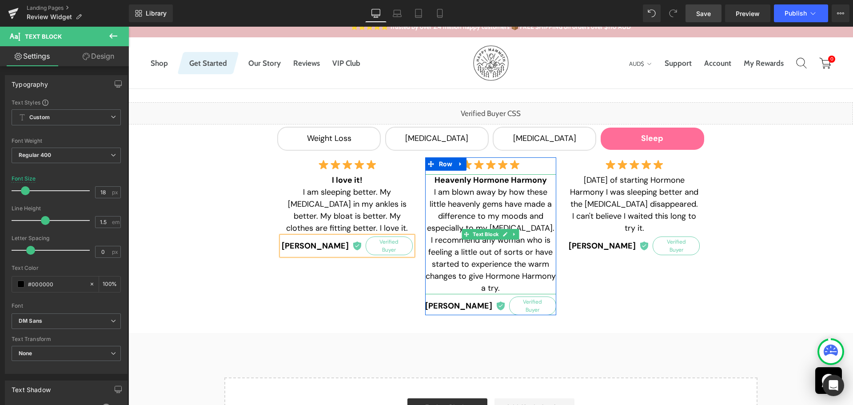
click at [451, 181] on b "Heavenly Hormone Harmony" at bounding box center [491, 180] width 112 height 11
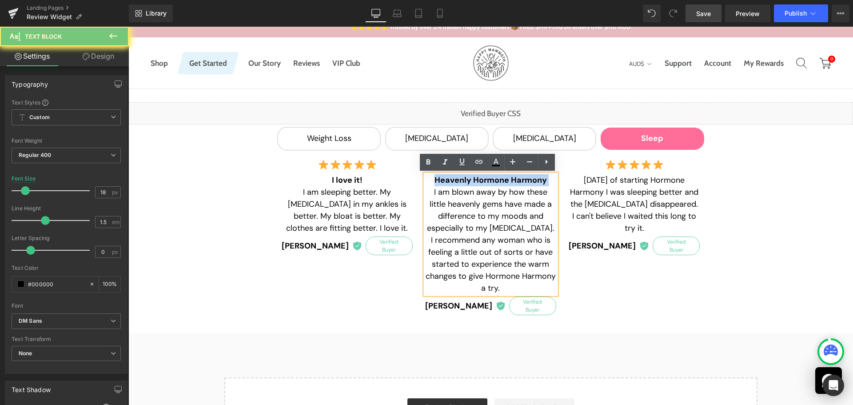
paste div
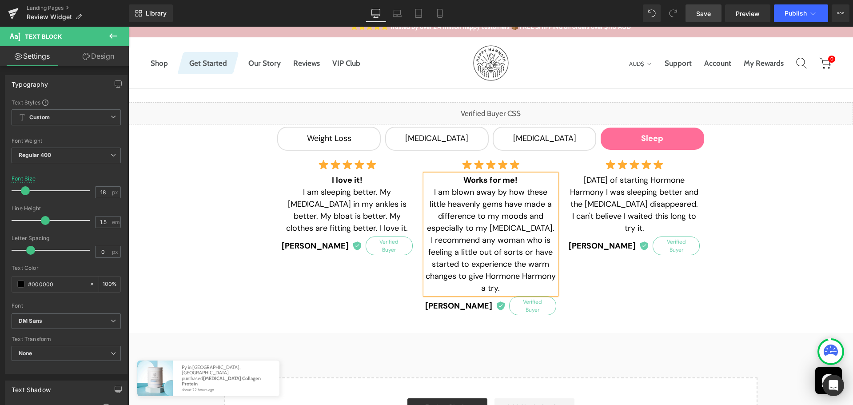
click at [468, 212] on span "I am blown away by how these little heavenly gems have made a difference to my …" at bounding box center [491, 240] width 130 height 107
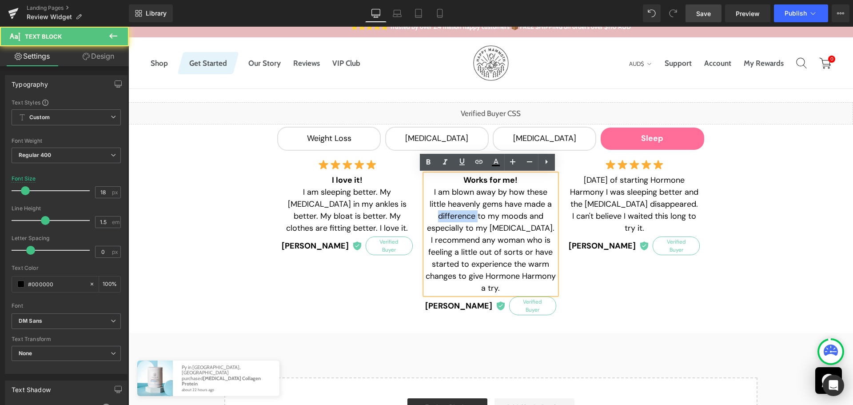
click at [468, 212] on span "I am blown away by how these little heavenly gems have made a difference to my …" at bounding box center [491, 240] width 130 height 107
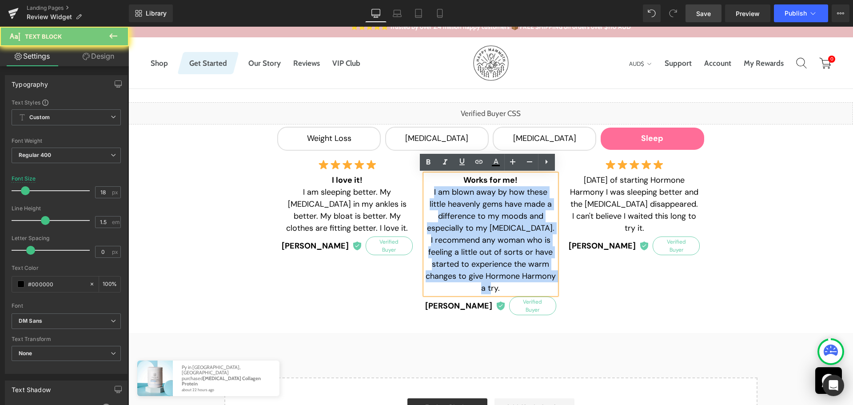
click at [468, 212] on span "I am blown away by how these little heavenly gems have made a difference to my …" at bounding box center [491, 240] width 130 height 107
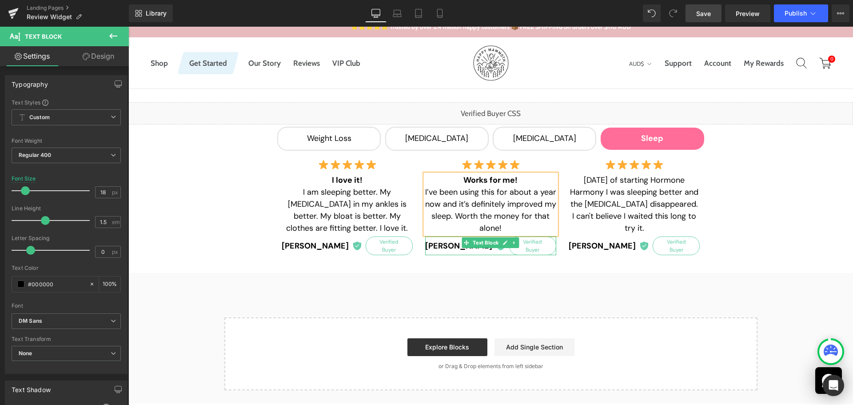
click at [444, 245] on strong "[PERSON_NAME]" at bounding box center [458, 246] width 67 height 12
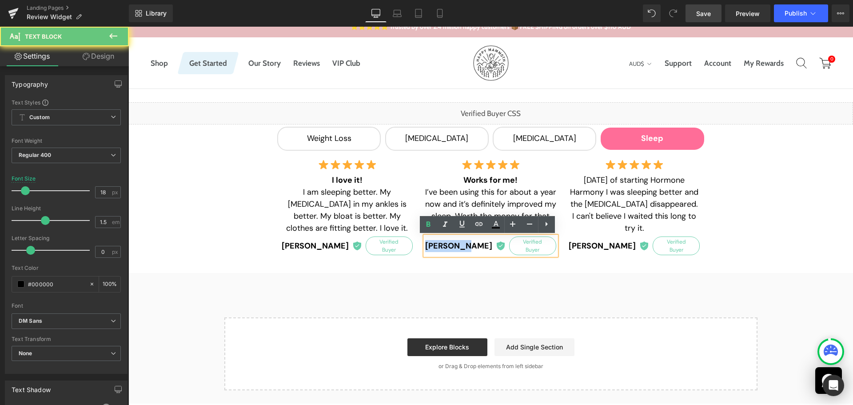
paste div
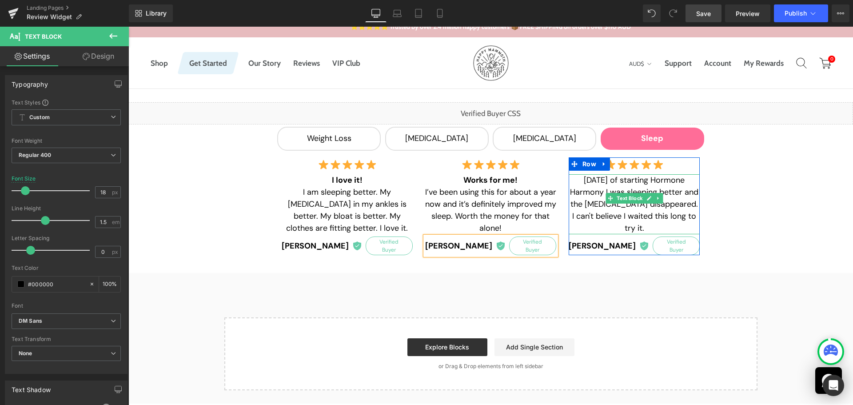
drag, startPoint x: 581, startPoint y: 181, endPoint x: 566, endPoint y: 180, distance: 15.2
click at [581, 181] on p "[DATE] of starting Hormone Harmony I was sleeping better and the [MEDICAL_DATA]…" at bounding box center [634, 204] width 131 height 60
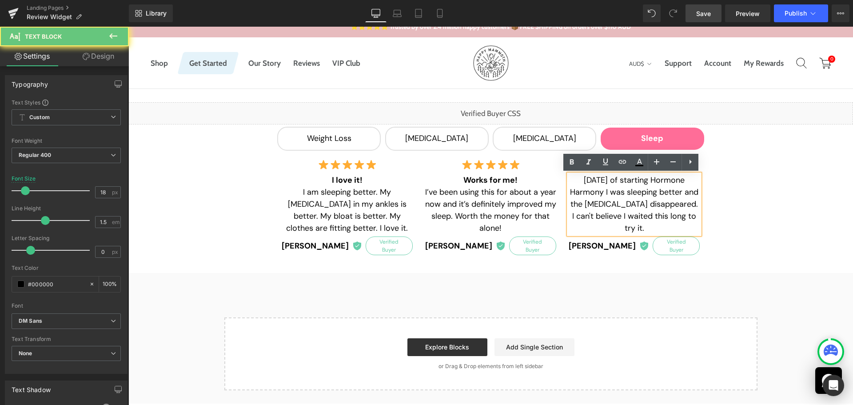
click at [569, 179] on p "[DATE] of starting Hormone Harmony I was sleeping better and the [MEDICAL_DATA]…" at bounding box center [634, 204] width 131 height 60
paste div
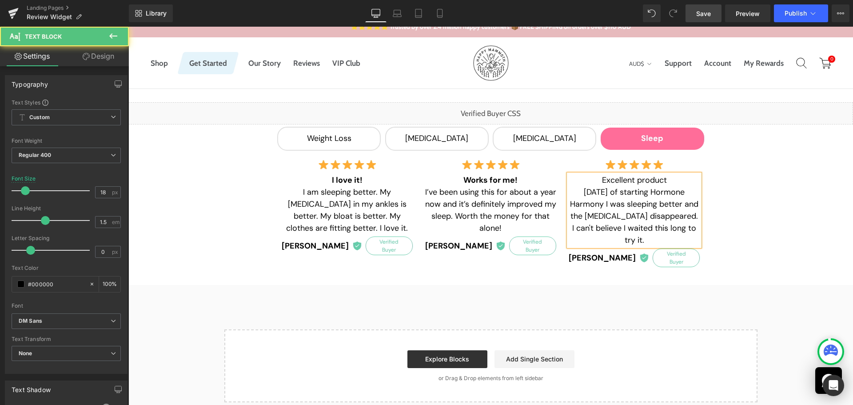
click at [670, 180] on p "Excellent product" at bounding box center [634, 180] width 131 height 12
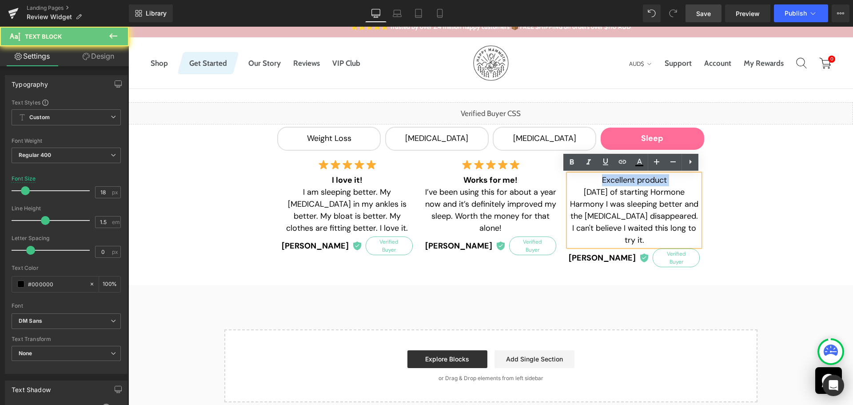
click at [670, 180] on p "Excellent product" at bounding box center [634, 180] width 131 height 12
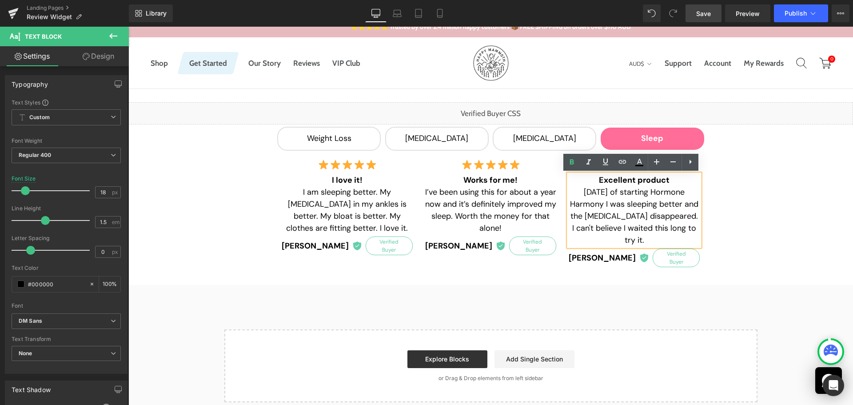
click at [645, 208] on p "[DATE] of starting Hormone Harmony I was sleeping better and the [MEDICAL_DATA]…" at bounding box center [634, 216] width 131 height 60
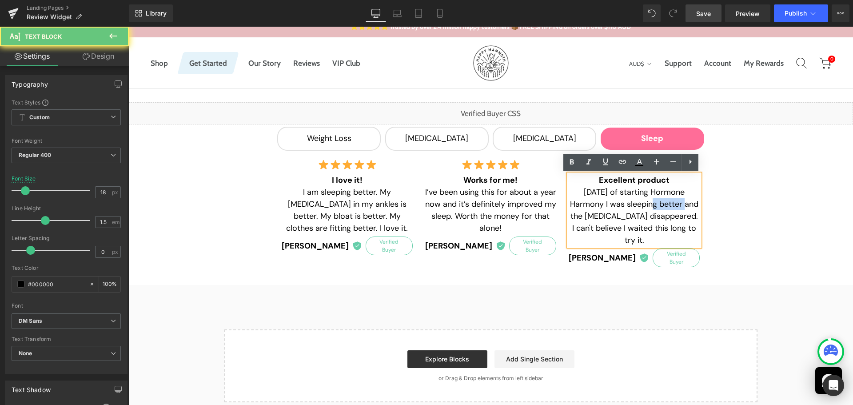
click at [645, 208] on p "[DATE] of starting Hormone Harmony I was sleeping better and the [MEDICAL_DATA]…" at bounding box center [634, 216] width 131 height 60
paste div
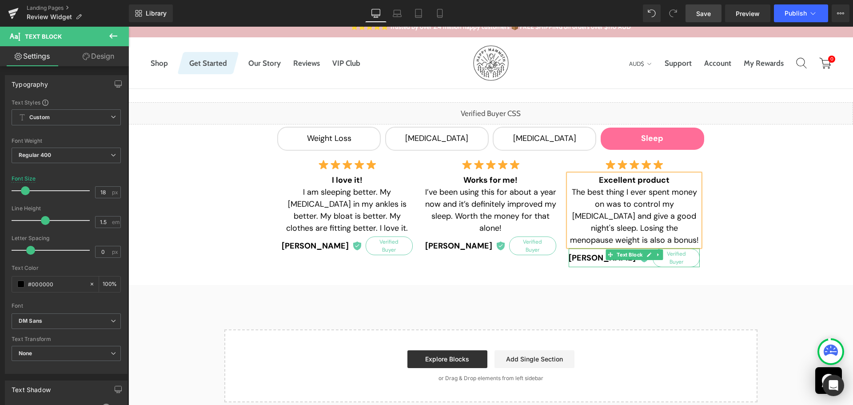
click at [591, 255] on b "[PERSON_NAME]" at bounding box center [602, 258] width 67 height 12
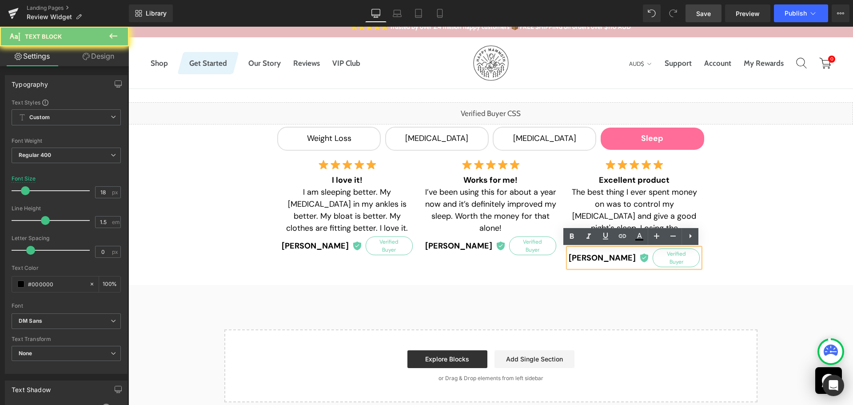
paste div
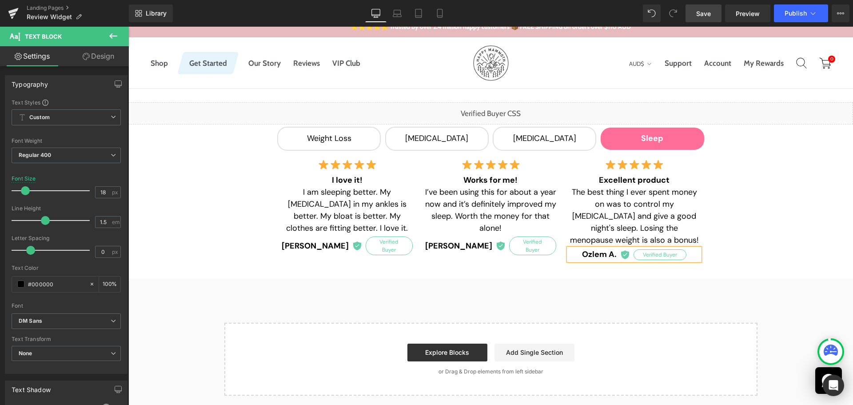
click at [765, 254] on div "Liquid Weight Loss Text Block [MEDICAL_DATA] Text Block [MEDICAL_DATA] Text Blo…" at bounding box center [490, 183] width 725 height 163
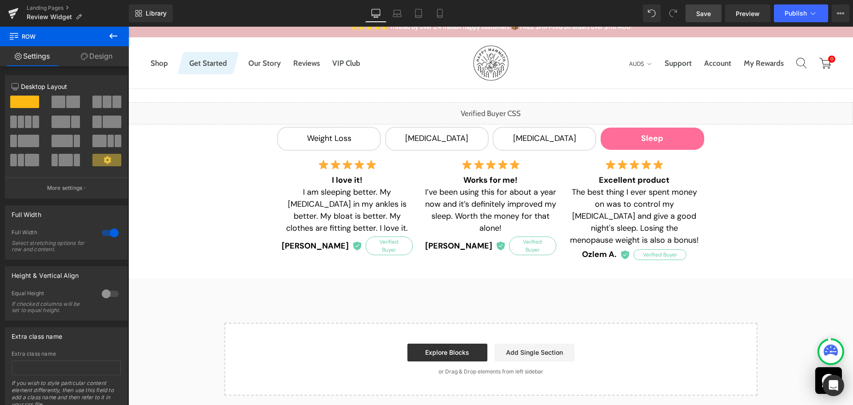
click at [701, 13] on span "Save" at bounding box center [704, 13] width 15 height 9
